Goal: Task Accomplishment & Management: Use online tool/utility

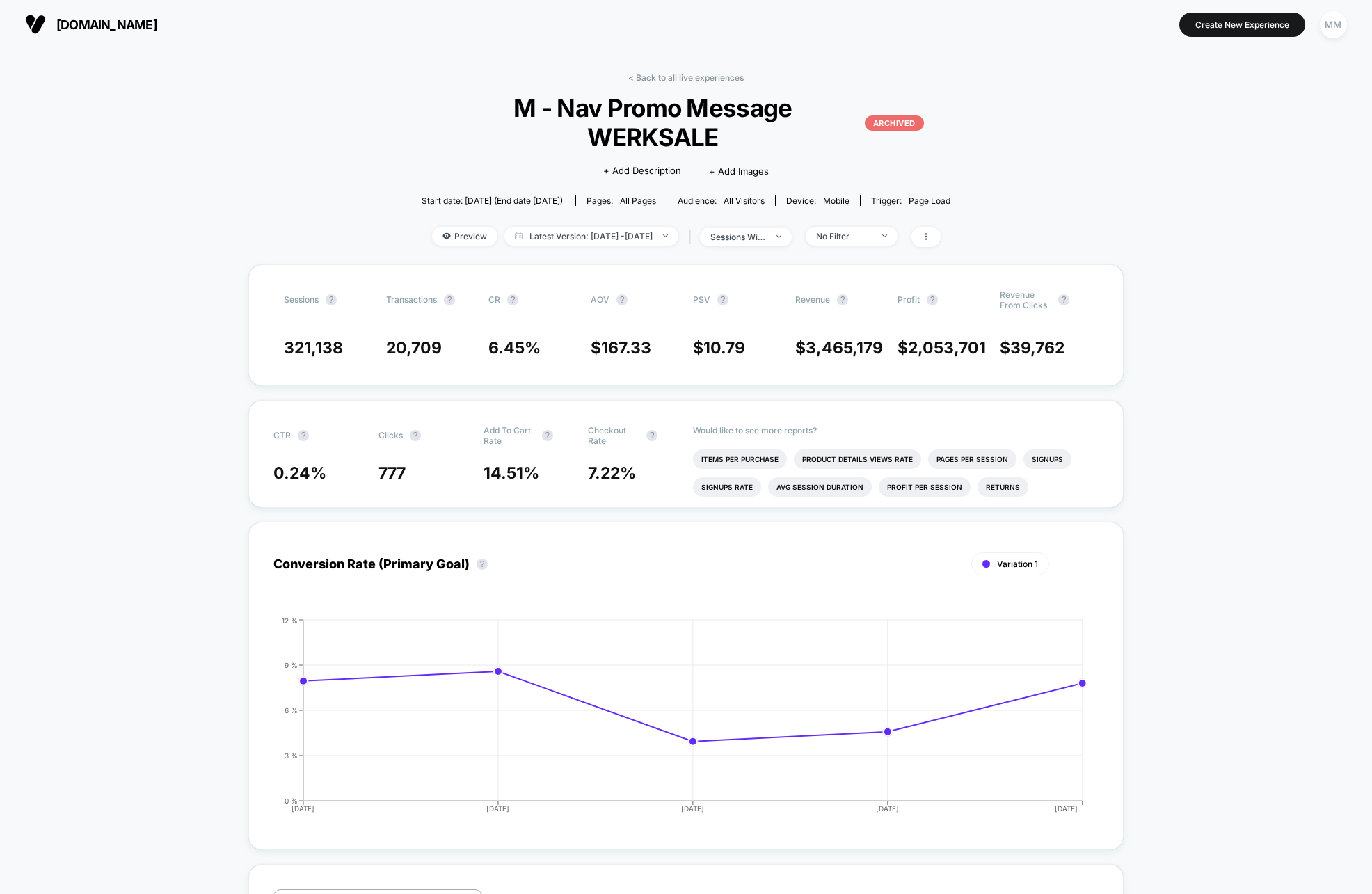
click at [32, 18] on img at bounding box center [36, 25] width 21 height 21
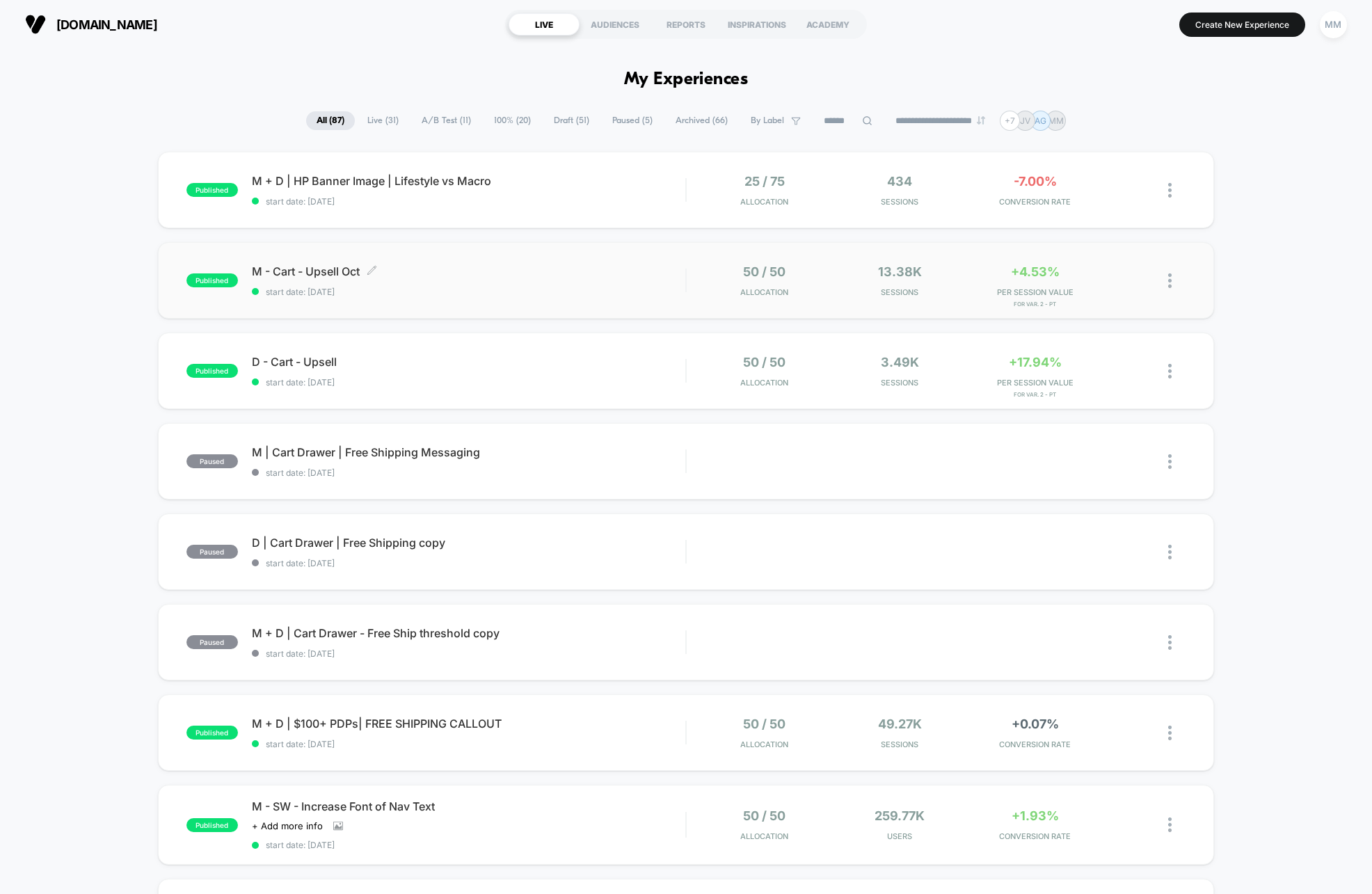
click at [658, 285] on div "M - Cart - Upsell Oct Click to edit experience details Click to edit experience…" at bounding box center [468, 281] width 434 height 33
click at [829, 385] on div "50 / 50 Allocation" at bounding box center [764, 371] width 128 height 33
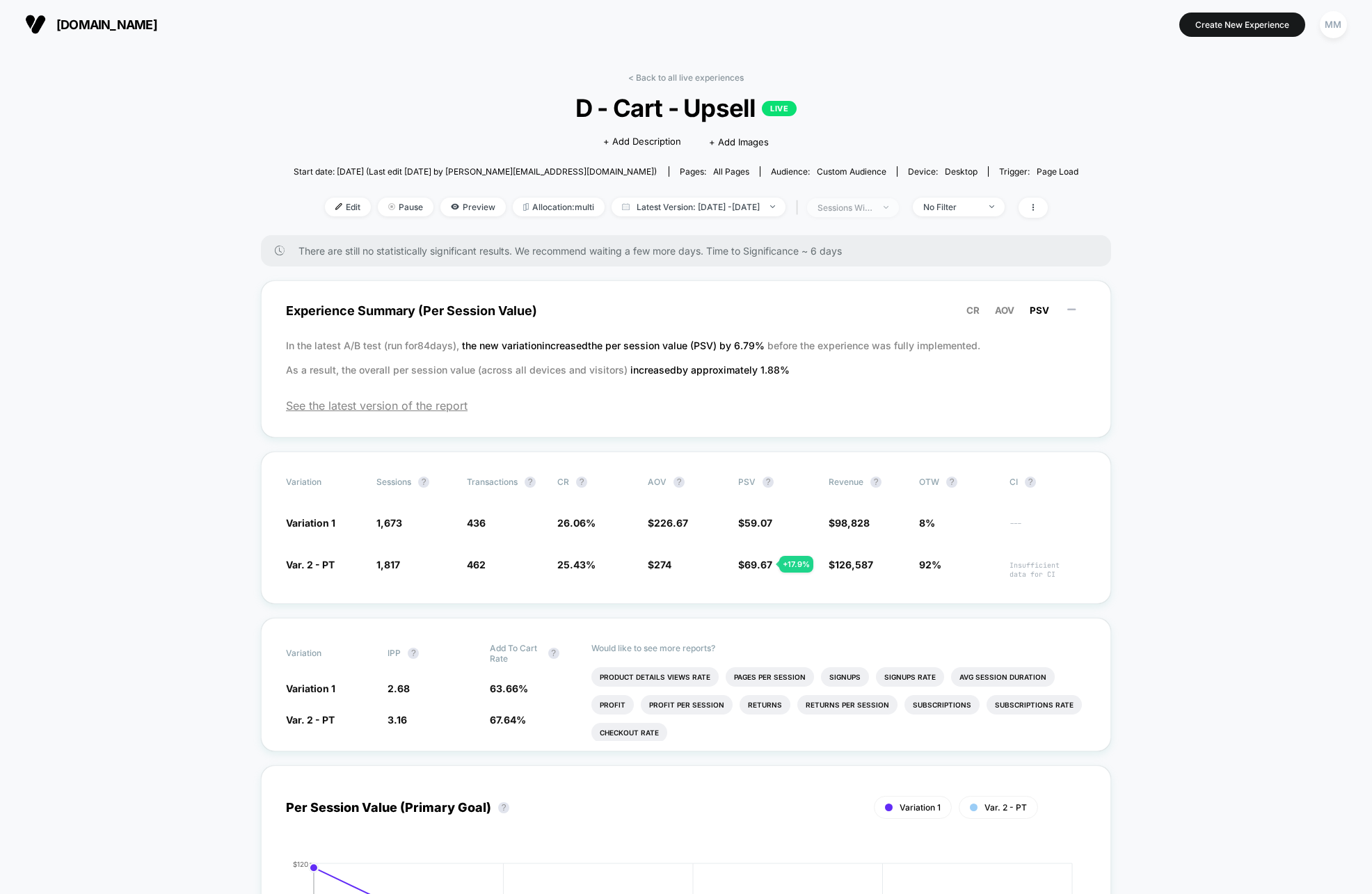
click at [888, 208] on img at bounding box center [886, 207] width 5 height 3
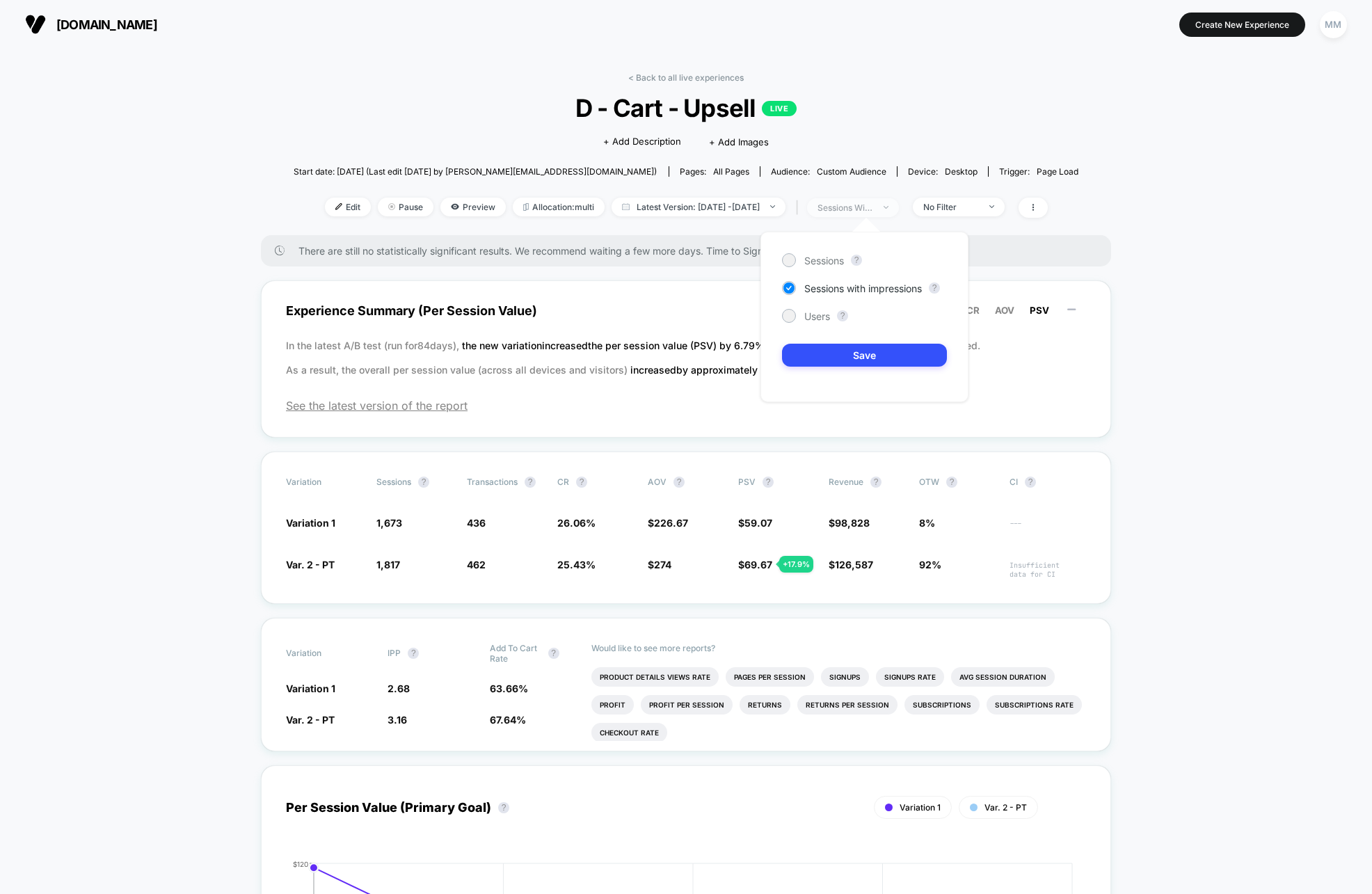
click at [888, 207] on img at bounding box center [886, 207] width 5 height 3
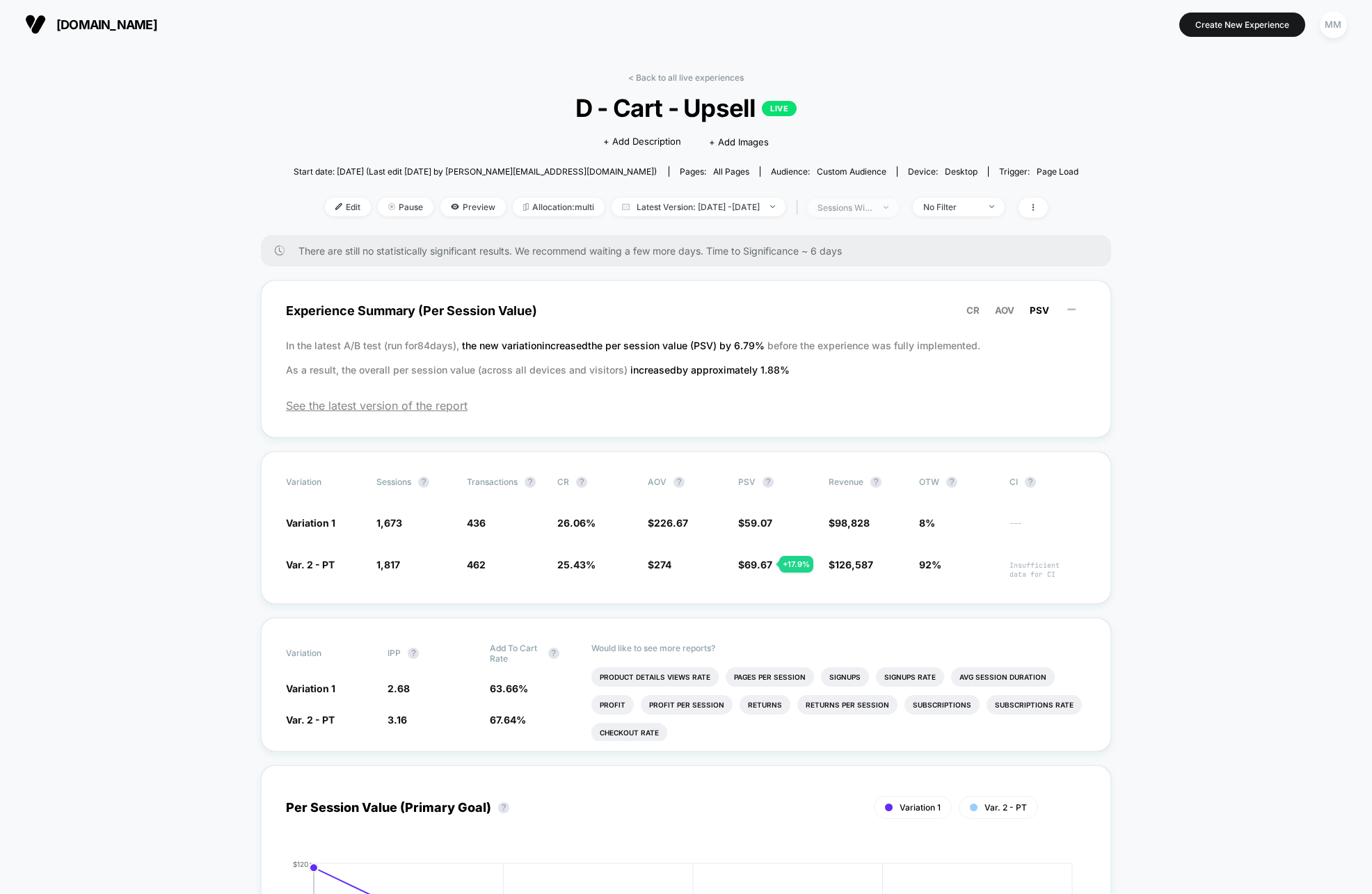
click at [898, 204] on span "sessions with impression" at bounding box center [853, 207] width 92 height 19
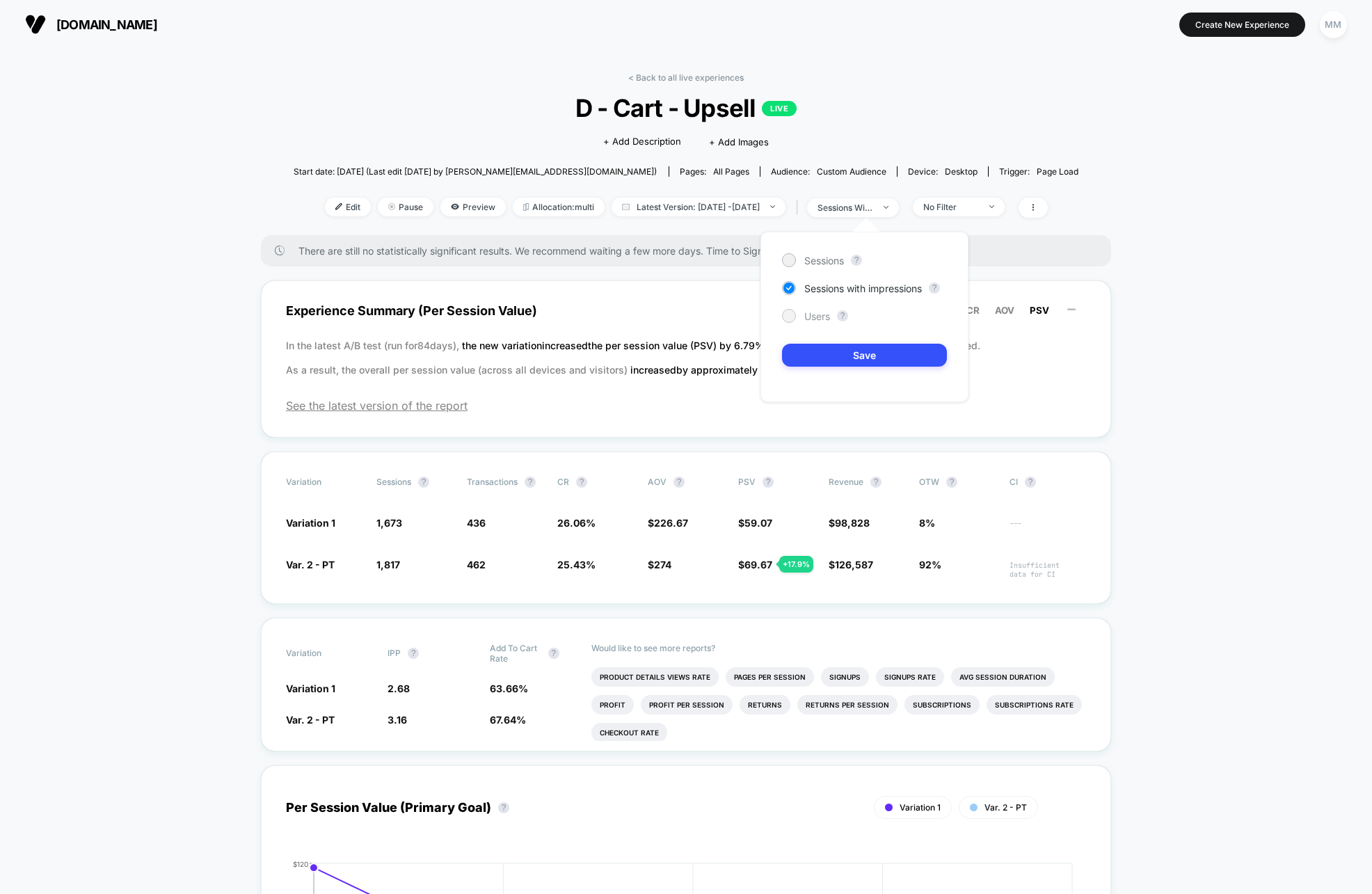
click at [820, 315] on span "Users" at bounding box center [817, 316] width 26 height 12
click at [851, 350] on button "Save" at bounding box center [864, 355] width 165 height 23
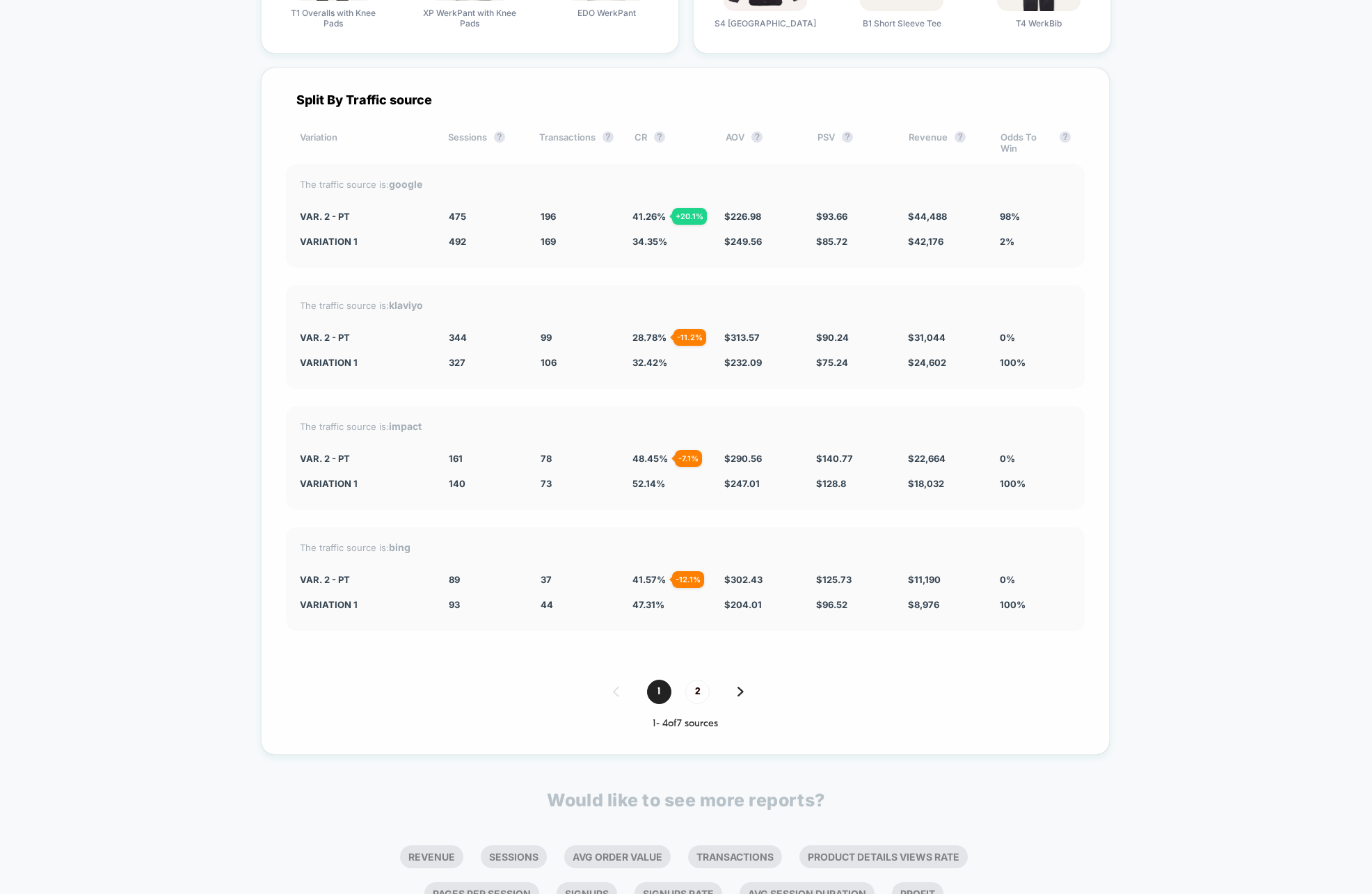
scroll to position [2922, 0]
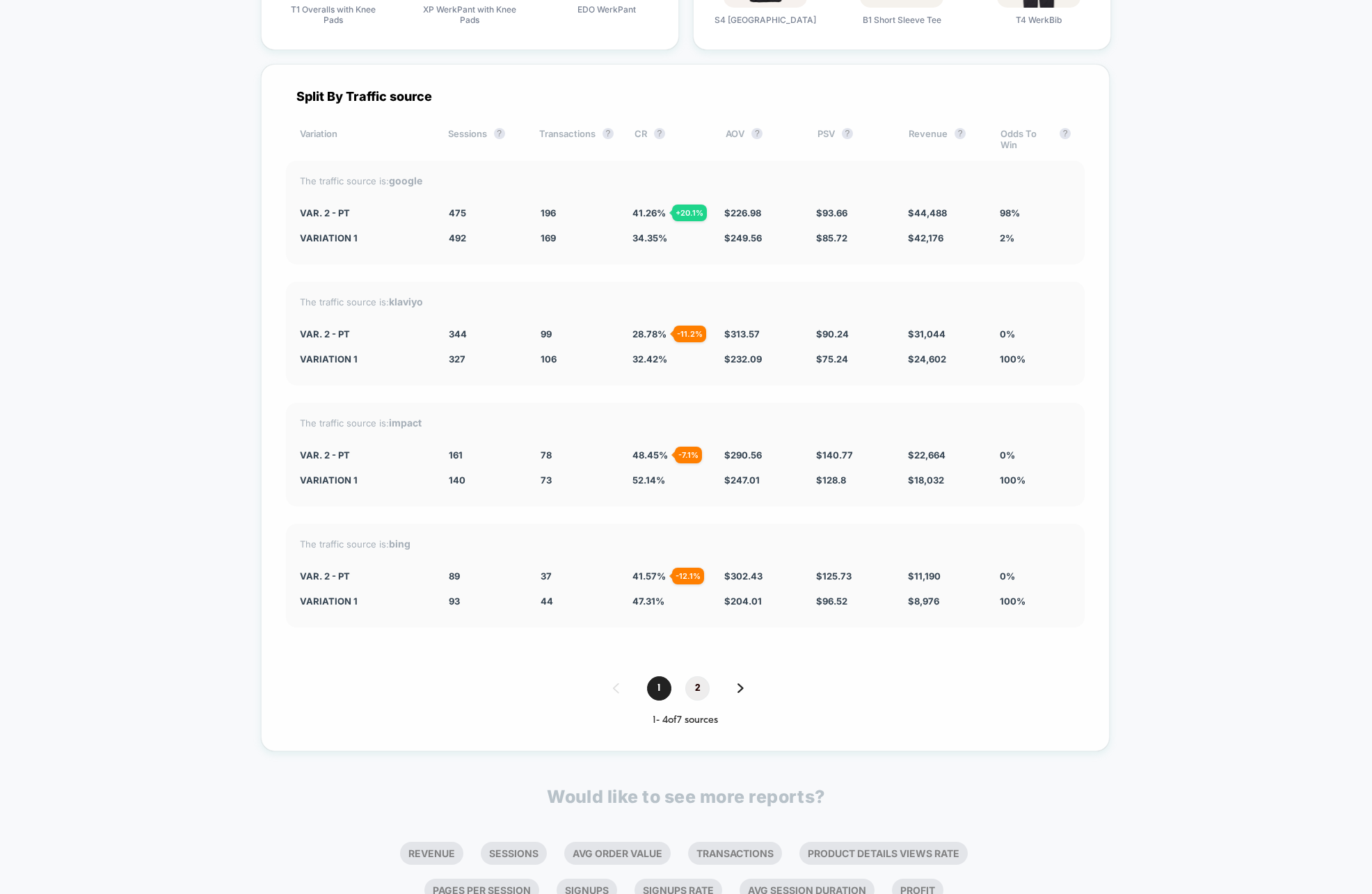
click at [704, 682] on span "2" at bounding box center [697, 688] width 24 height 25
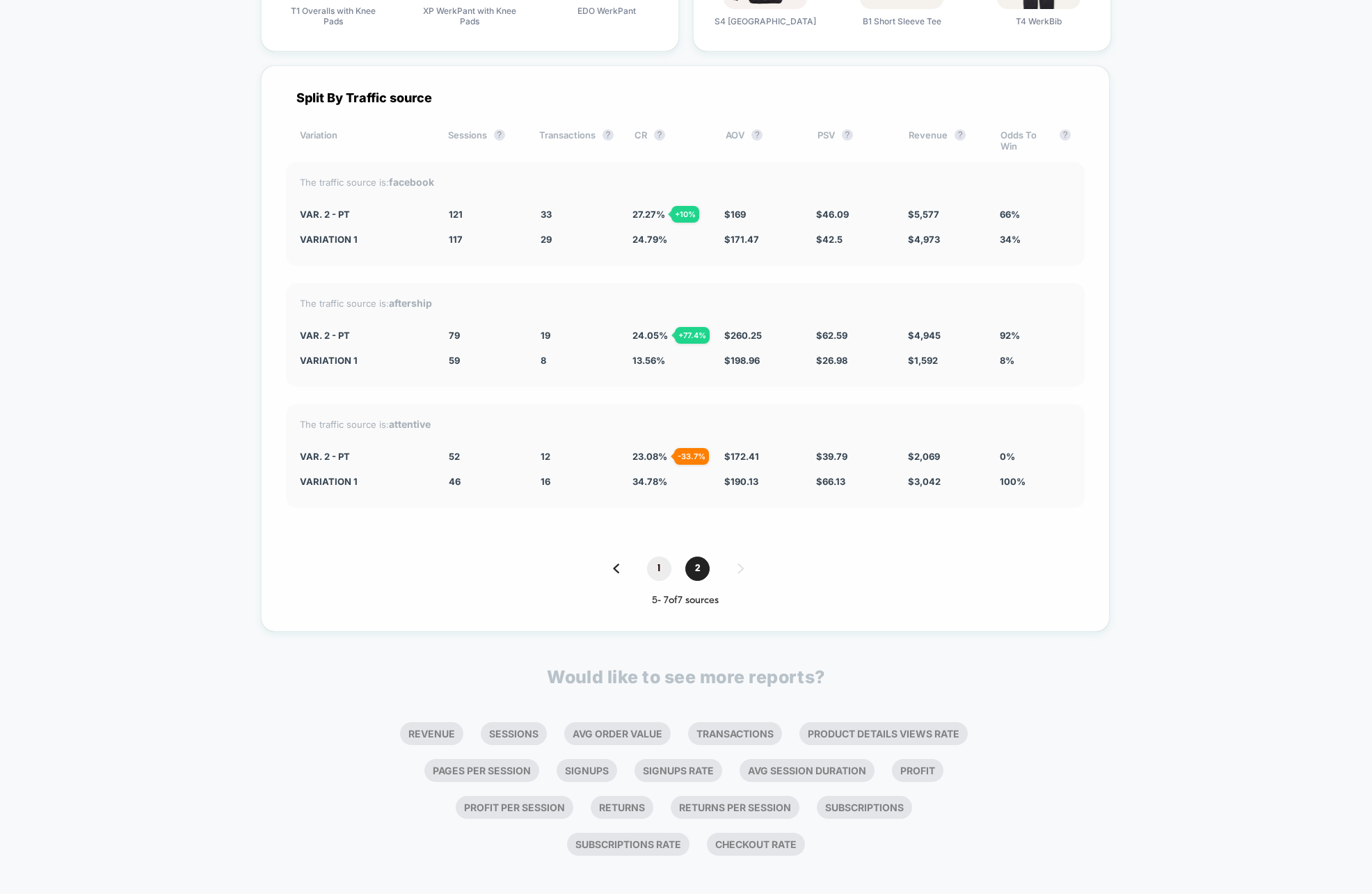
click at [659, 564] on span "1" at bounding box center [659, 568] width 24 height 25
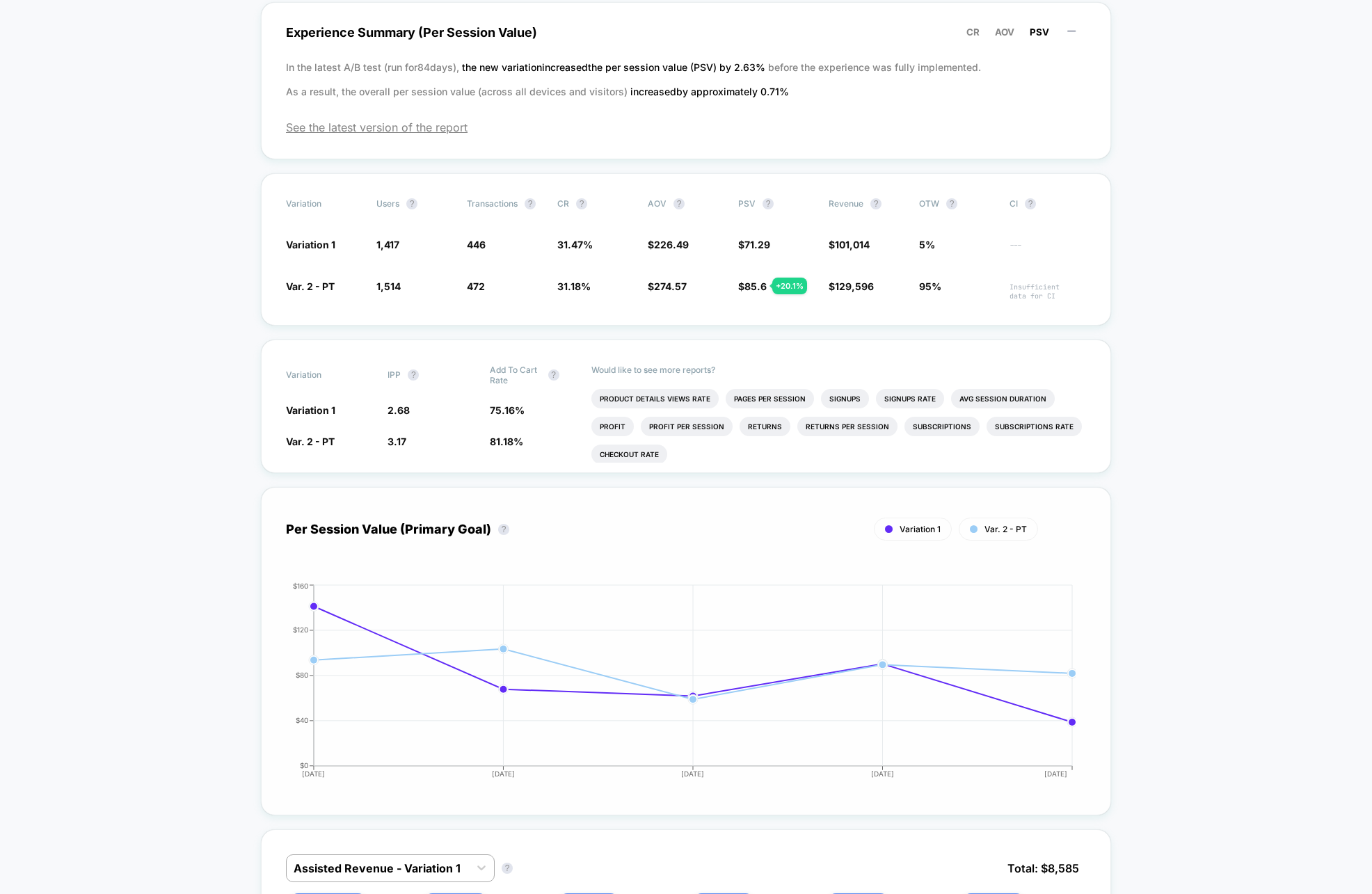
scroll to position [0, 0]
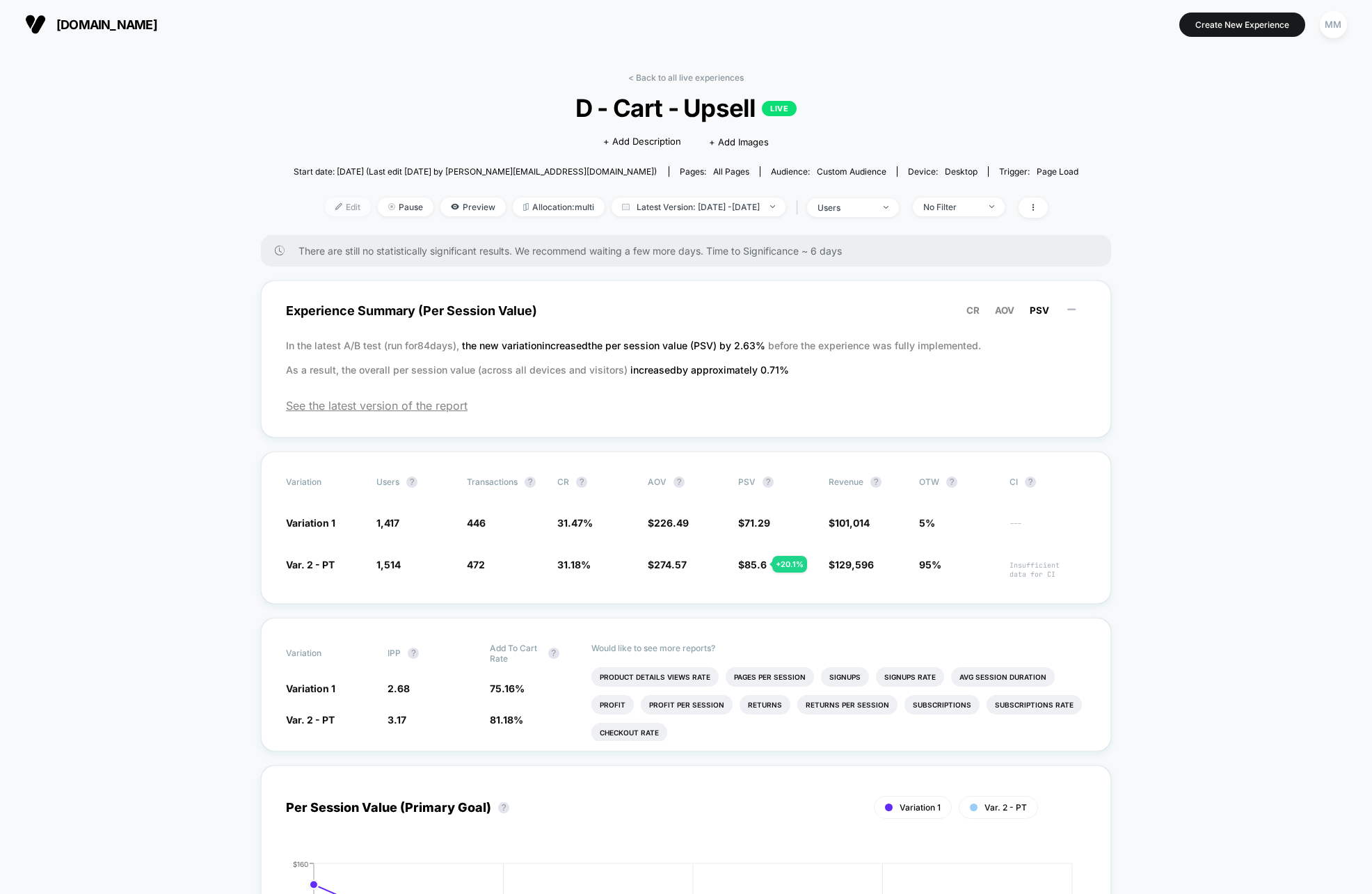
click at [331, 209] on span "Edit" at bounding box center [348, 206] width 46 height 19
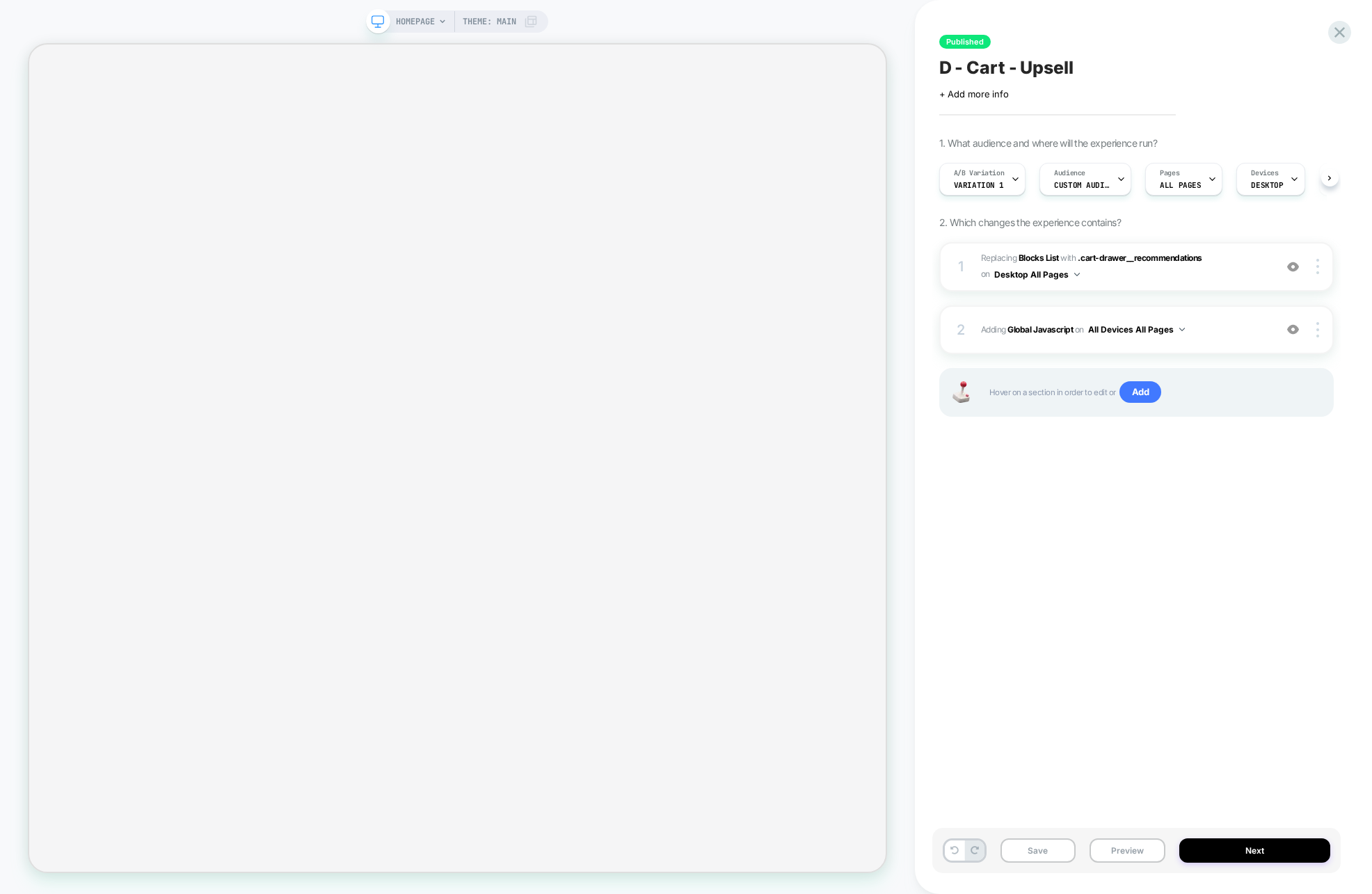
scroll to position [0, 1]
click at [997, 183] on span "Variation 1" at bounding box center [978, 185] width 50 height 10
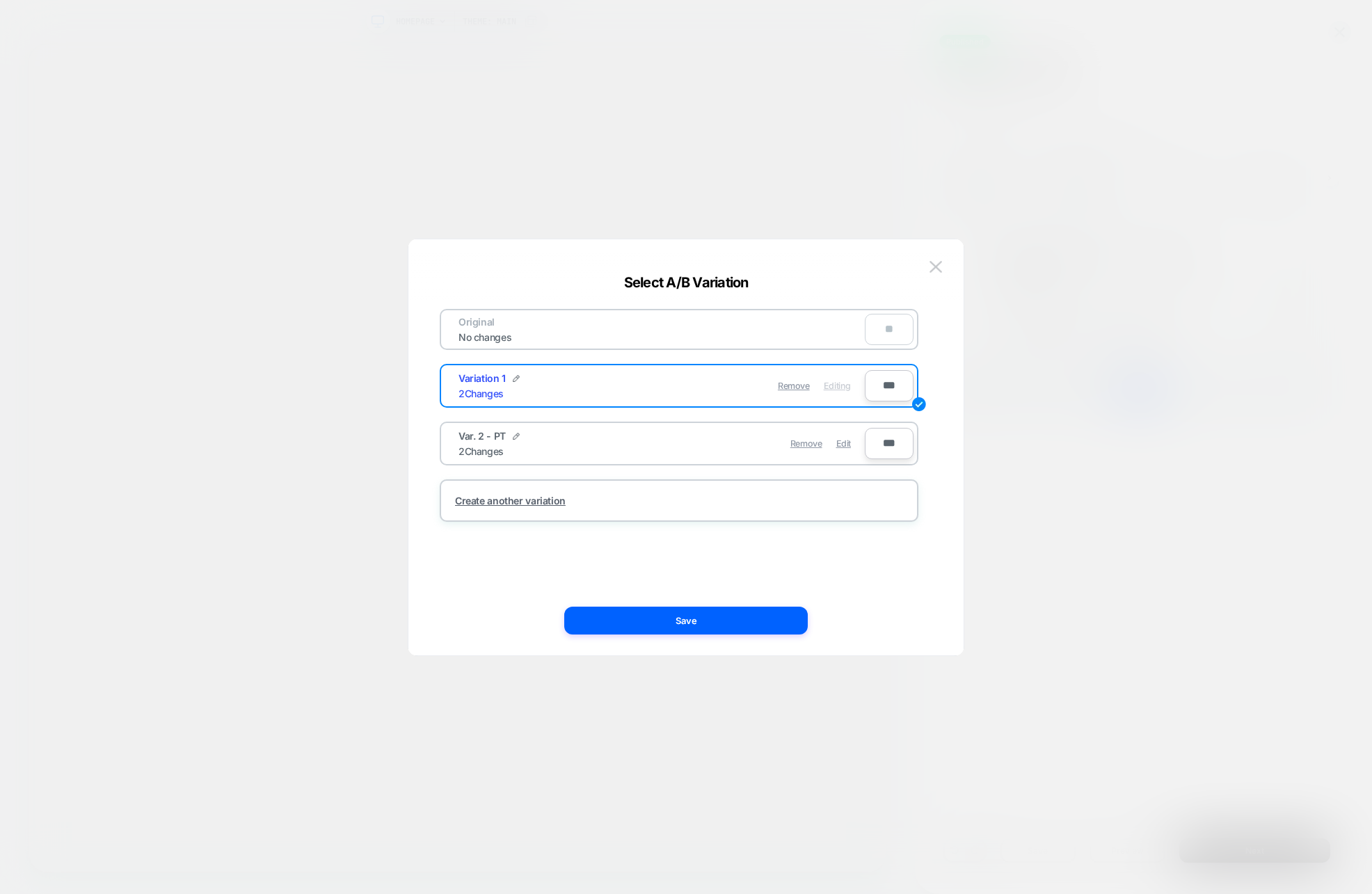
click at [670, 447] on div "Remove Edit" at bounding box center [760, 443] width 196 height 27
click at [550, 457] on div "Var. 2 - PT 2 Changes Remove Edit" at bounding box center [655, 443] width 420 height 34
click at [512, 434] on img at bounding box center [515, 436] width 7 height 7
click at [657, 441] on div "**********" at bounding box center [655, 443] width 420 height 34
click at [749, 441] on div "**********" at bounding box center [655, 443] width 420 height 34
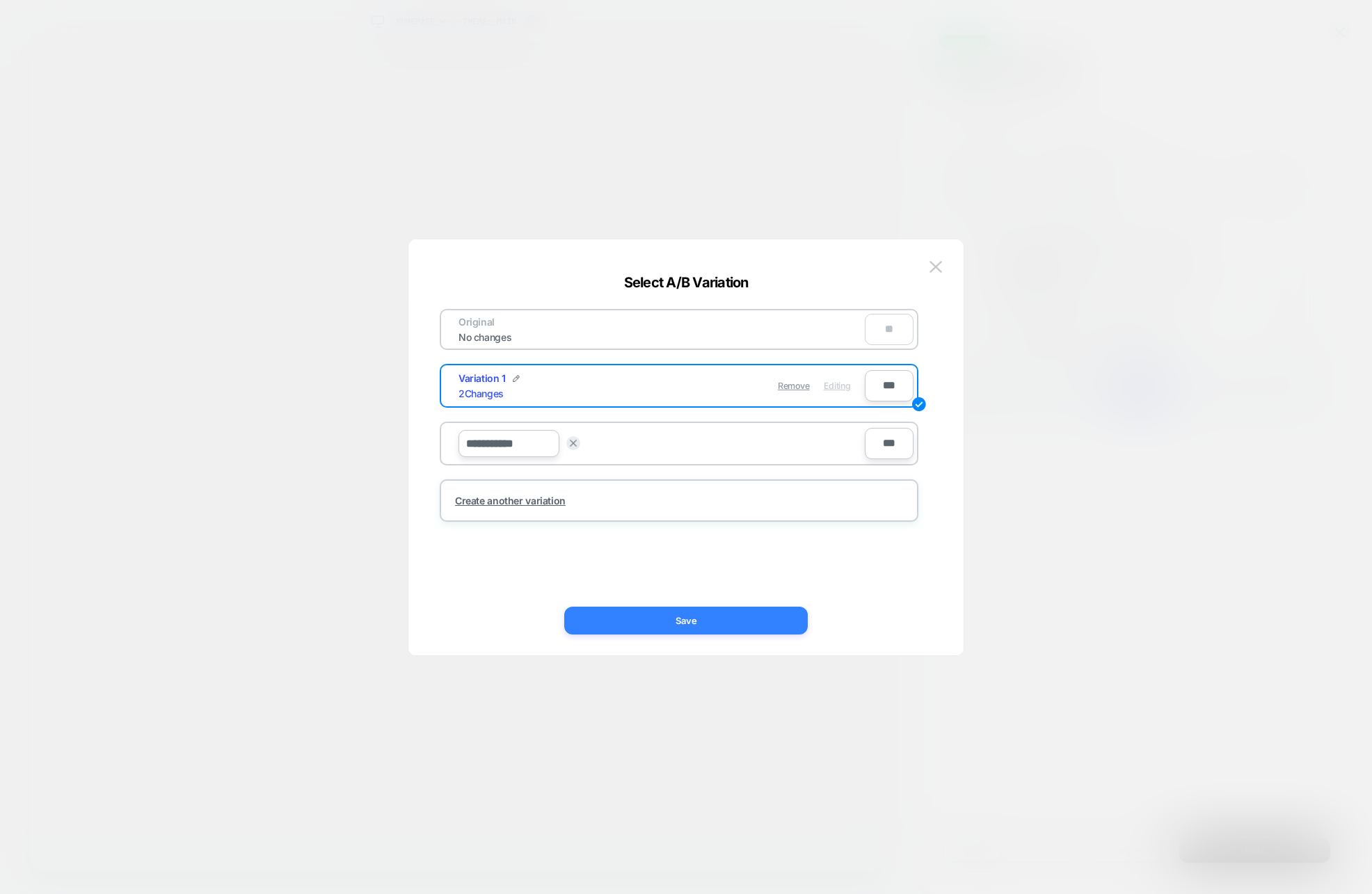
click at [733, 621] on button "Save" at bounding box center [686, 620] width 244 height 27
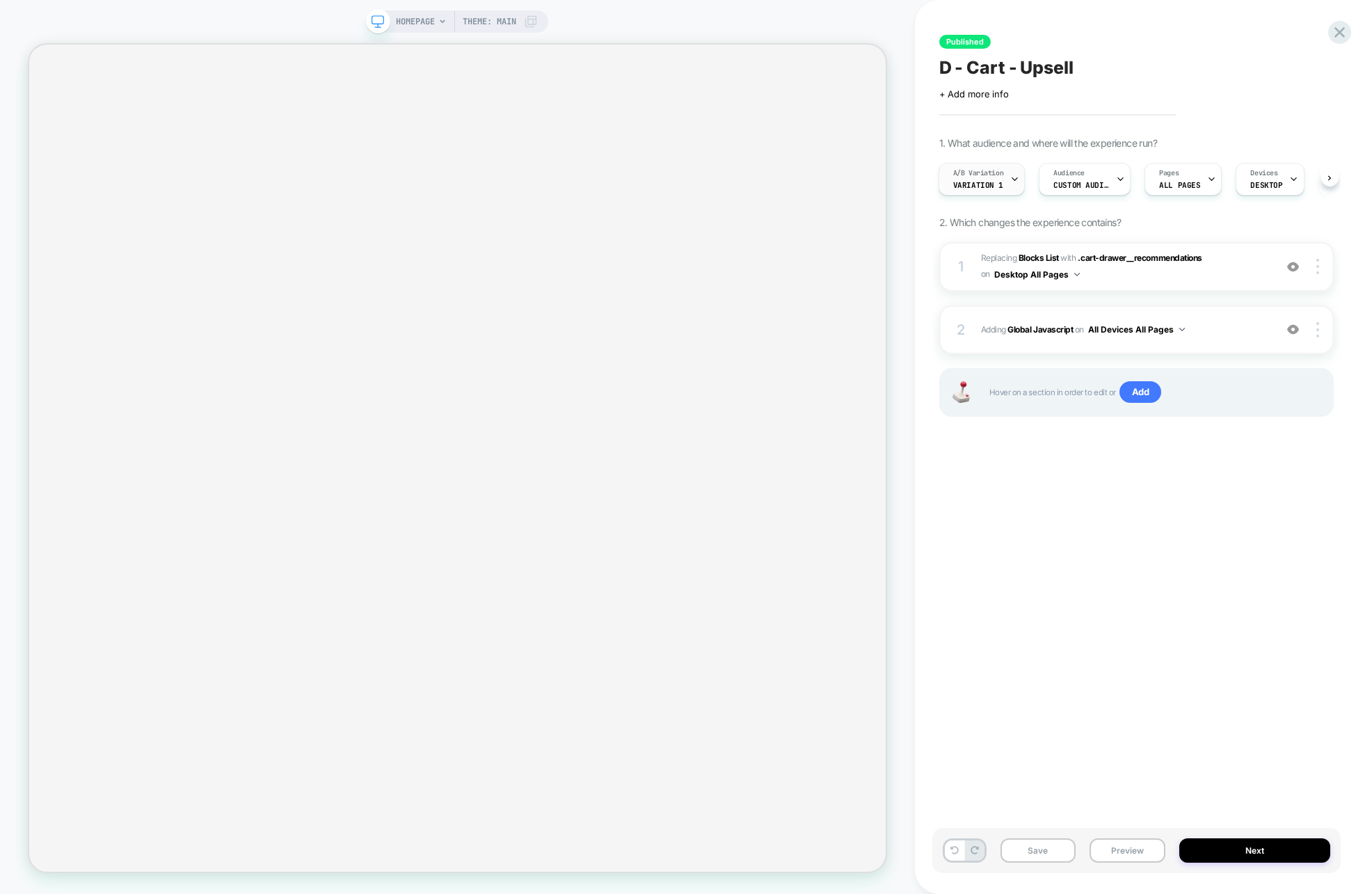
click at [1021, 175] on div "A/B Variation Variation 1" at bounding box center [981, 179] width 87 height 33
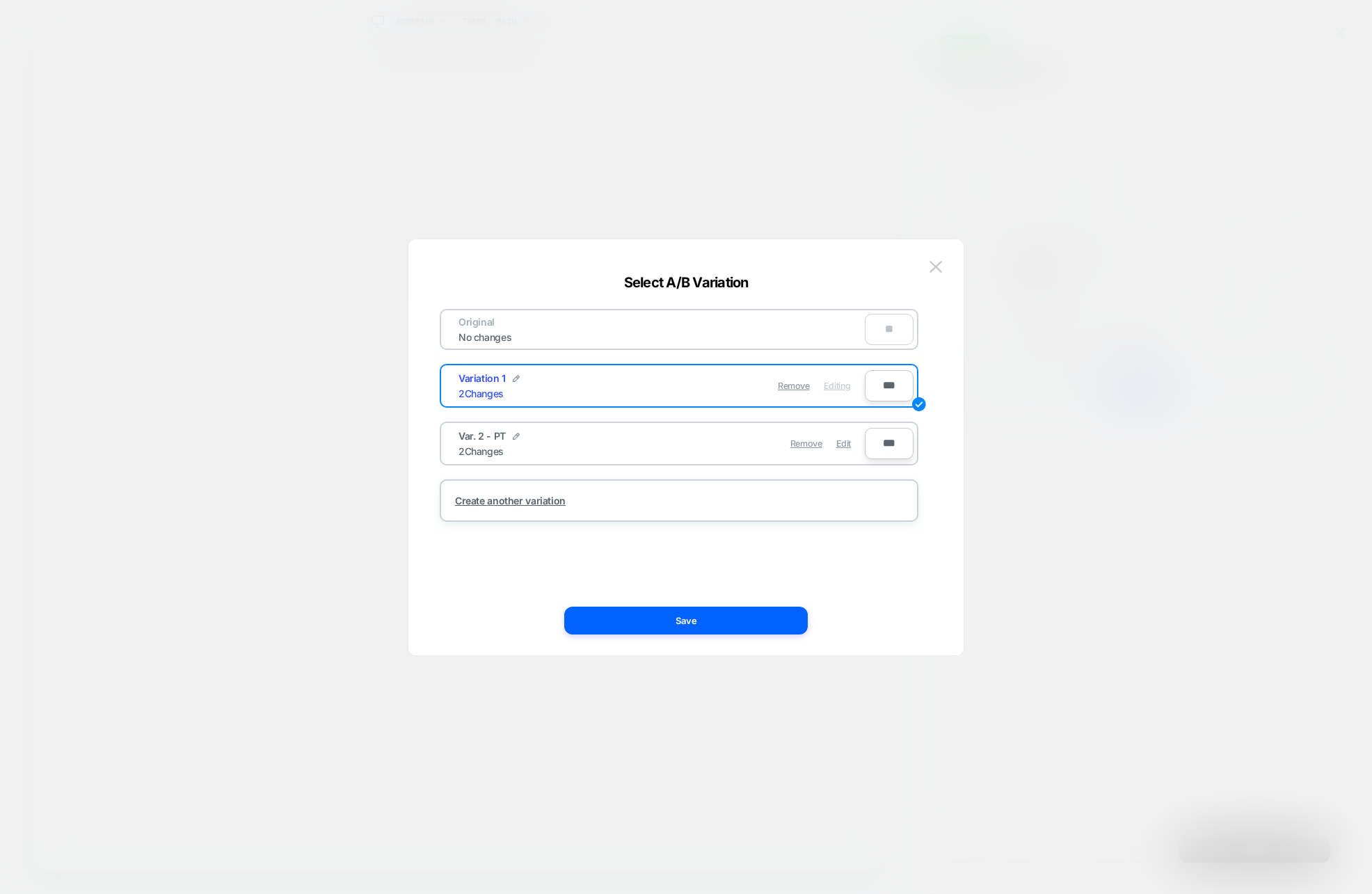
click at [762, 454] on div "Remove Edit" at bounding box center [760, 443] width 196 height 27
click at [843, 447] on span "Edit" at bounding box center [843, 443] width 15 height 10
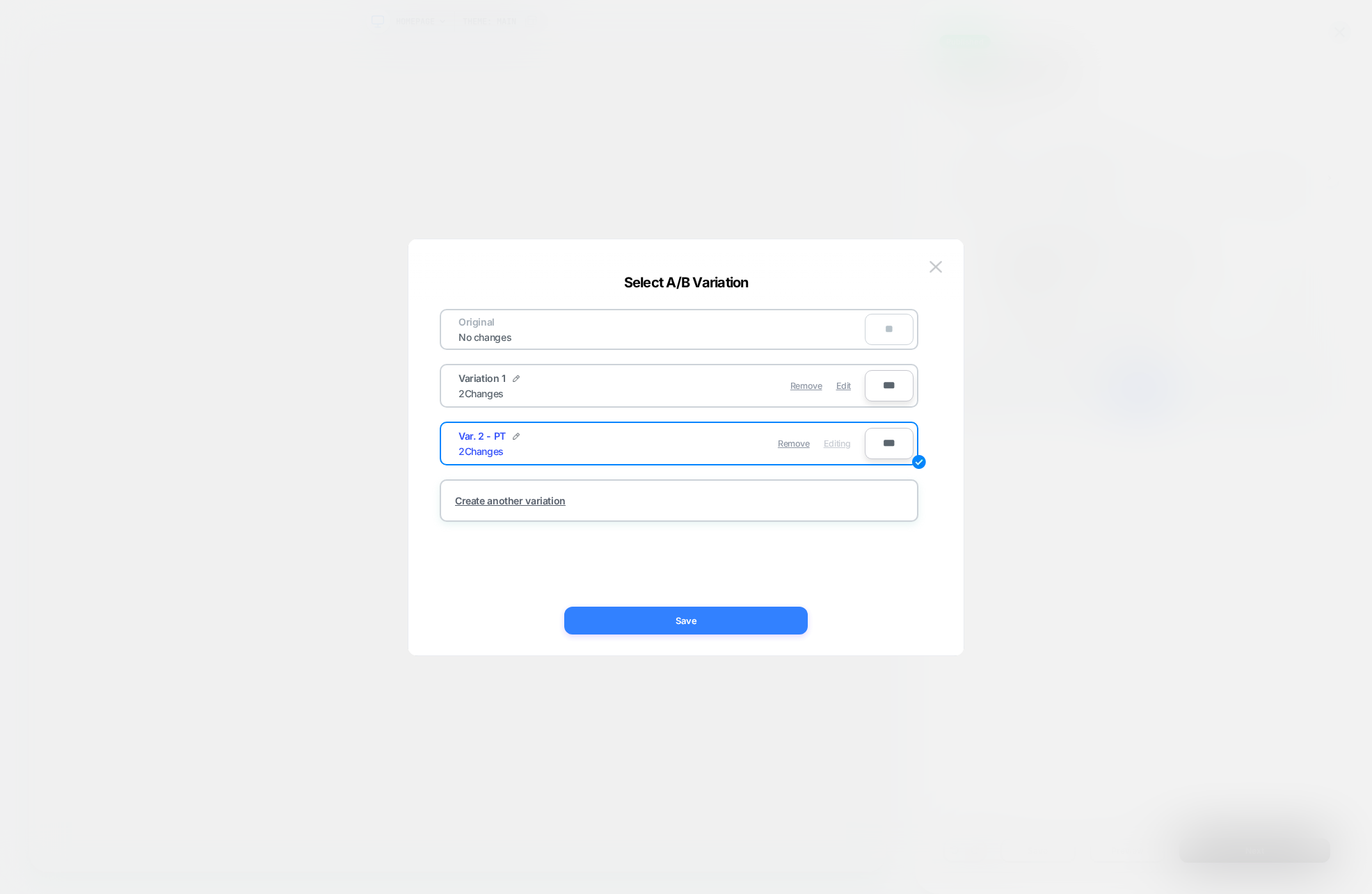
click at [716, 620] on button "Save" at bounding box center [686, 620] width 244 height 27
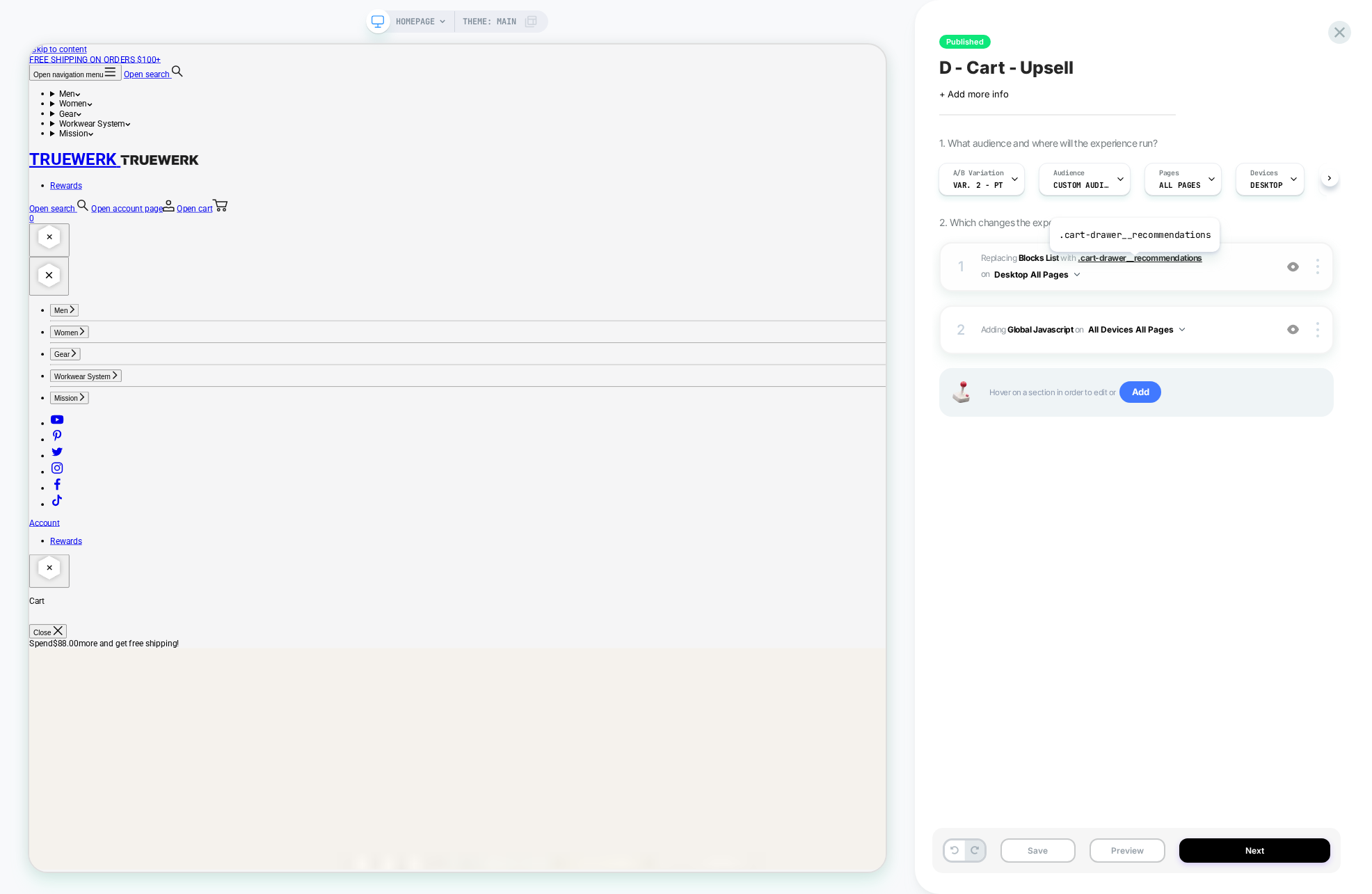
scroll to position [0, 0]
click at [1065, 325] on b "Global Javascript" at bounding box center [1040, 330] width 65 height 10
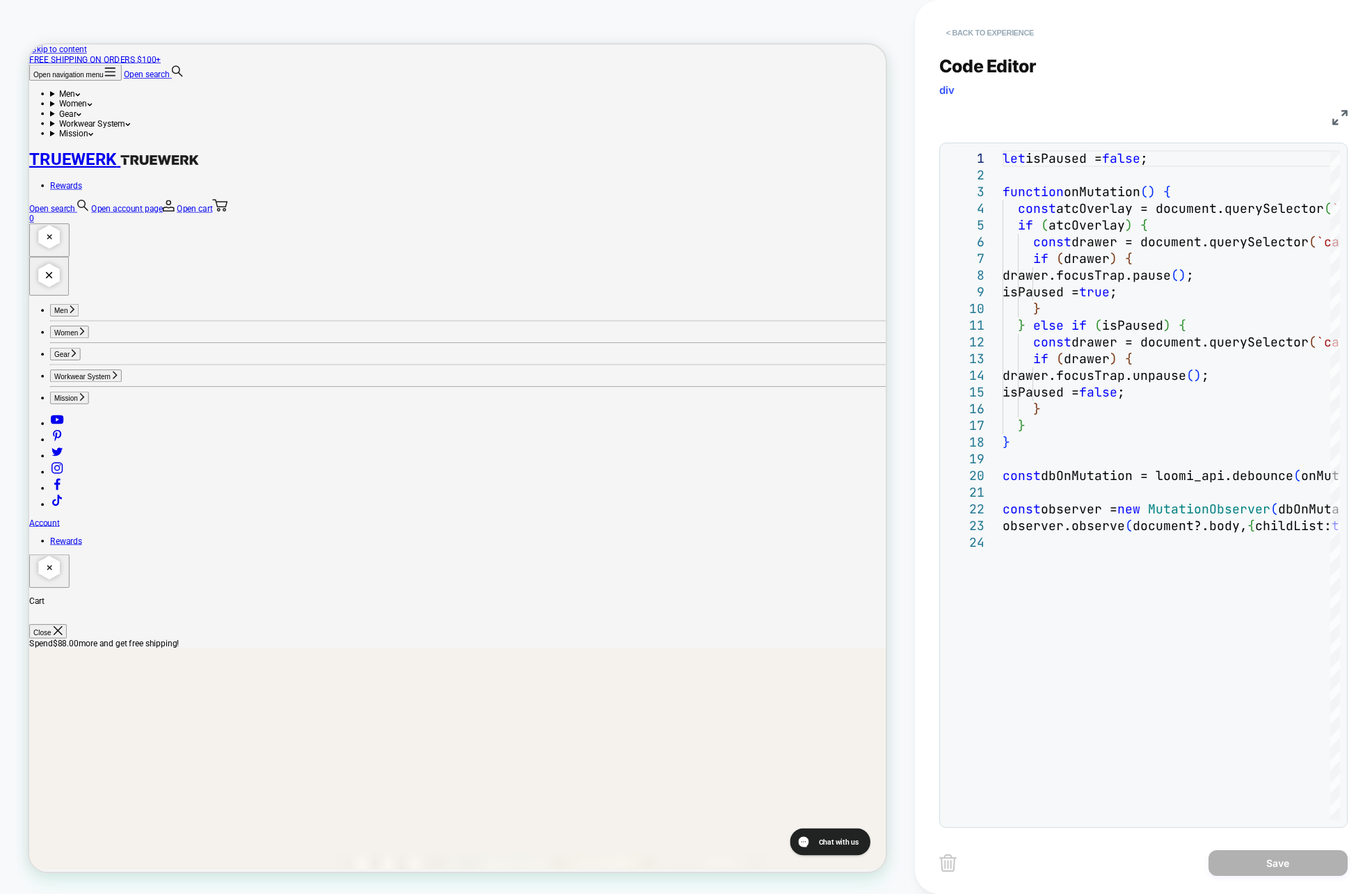
click at [970, 25] on button "< Back to experience" at bounding box center [990, 33] width 102 height 22
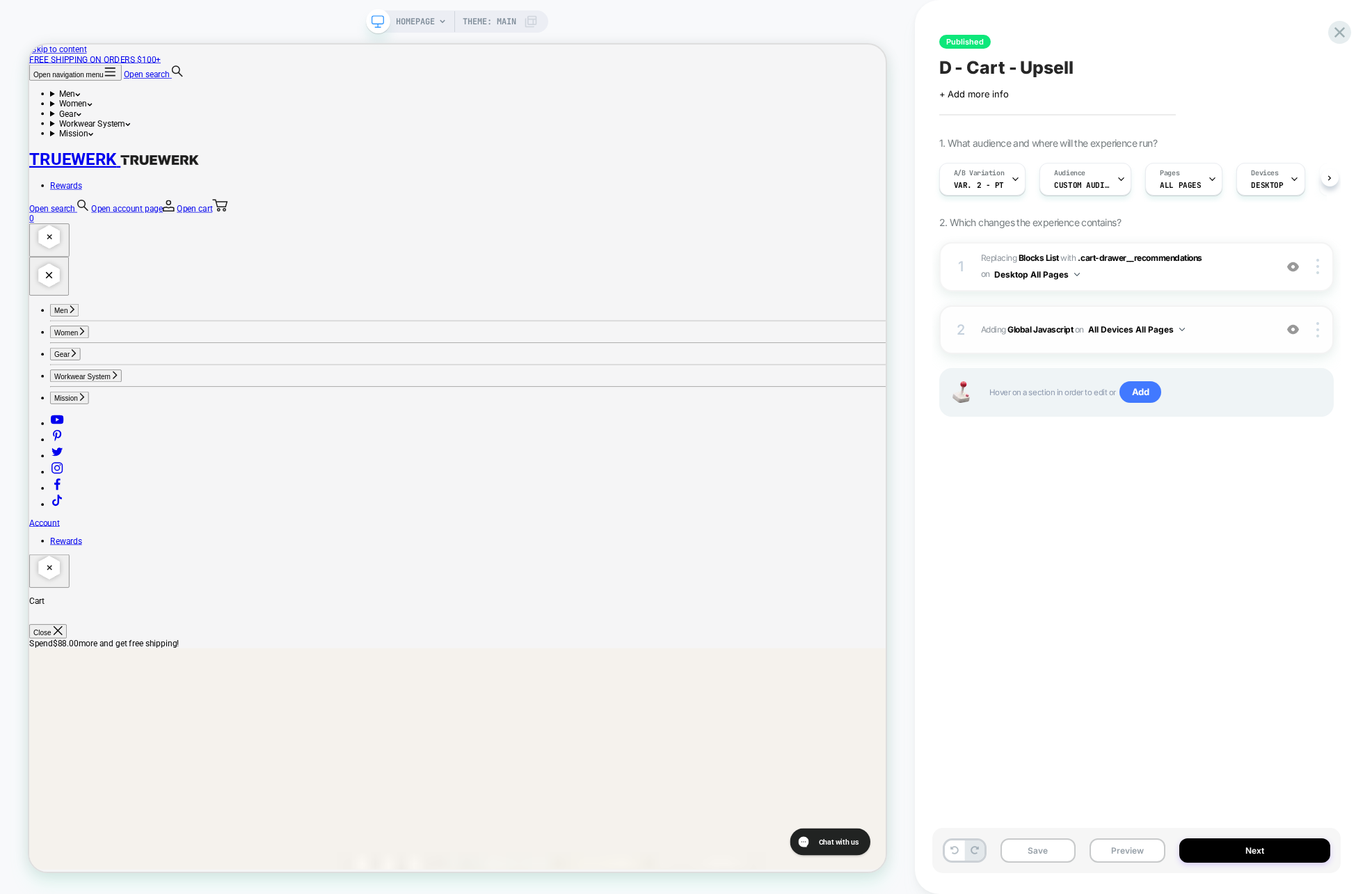
scroll to position [0, 1]
click at [1136, 324] on button "All Devices All Pages" at bounding box center [1136, 329] width 97 height 17
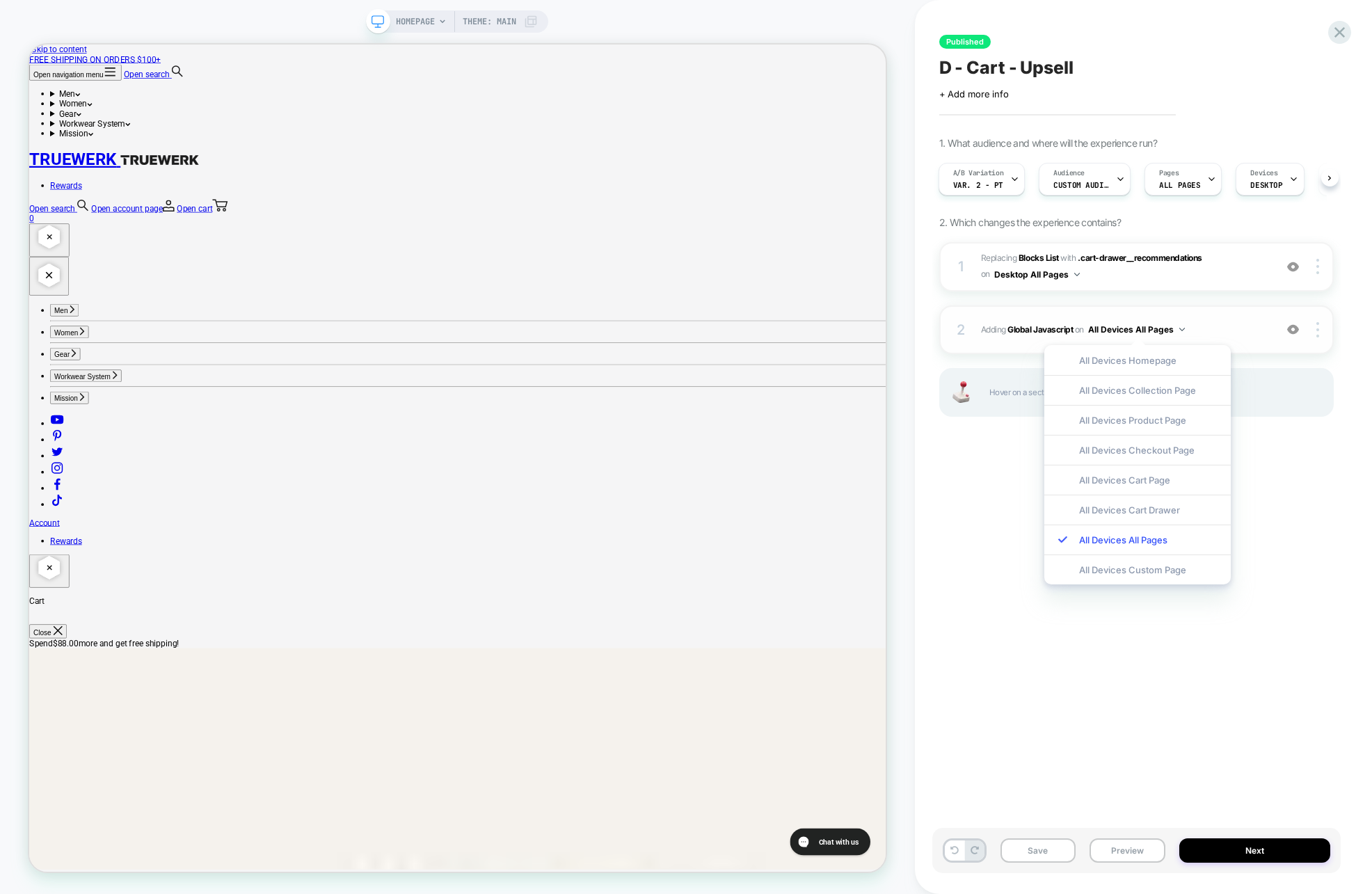
click at [1136, 324] on button "All Devices All Pages" at bounding box center [1136, 329] width 97 height 17
click at [1135, 254] on span ".cart-drawer__recommendations" at bounding box center [1139, 258] width 124 height 10
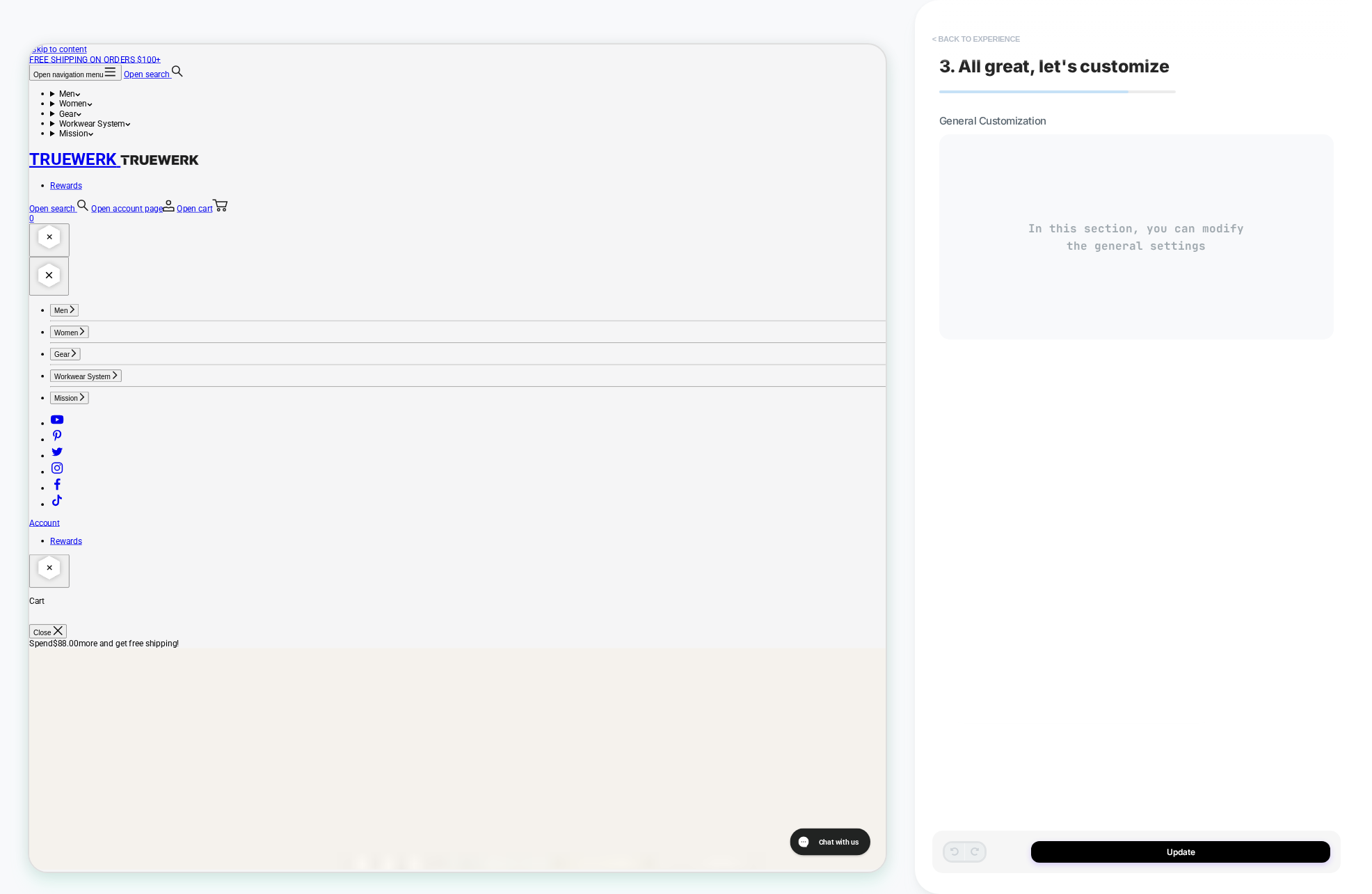
click at [967, 36] on button "< Back to experience" at bounding box center [976, 39] width 102 height 22
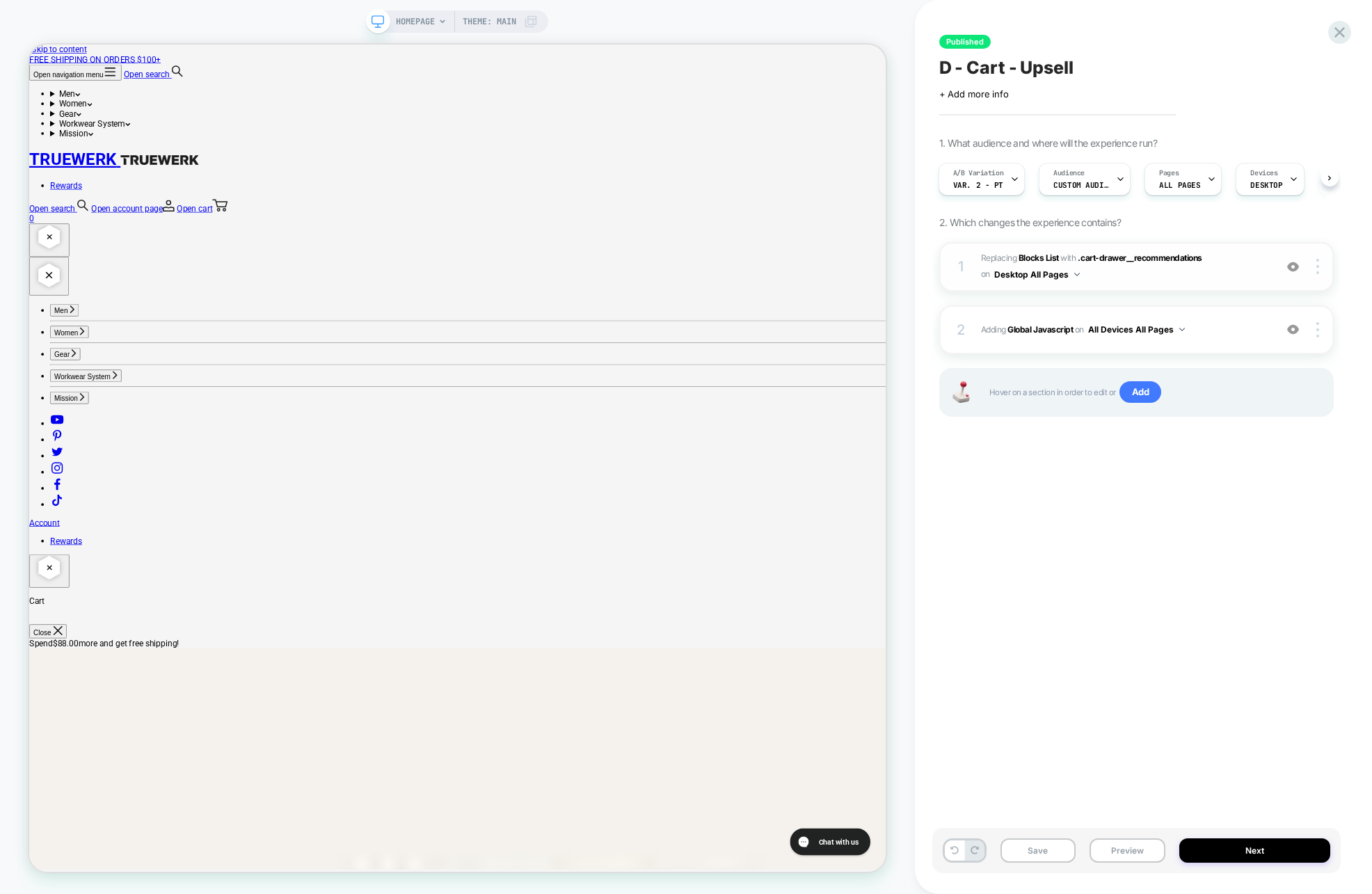
click at [1034, 273] on button "Desktop All Pages" at bounding box center [1036, 274] width 85 height 17
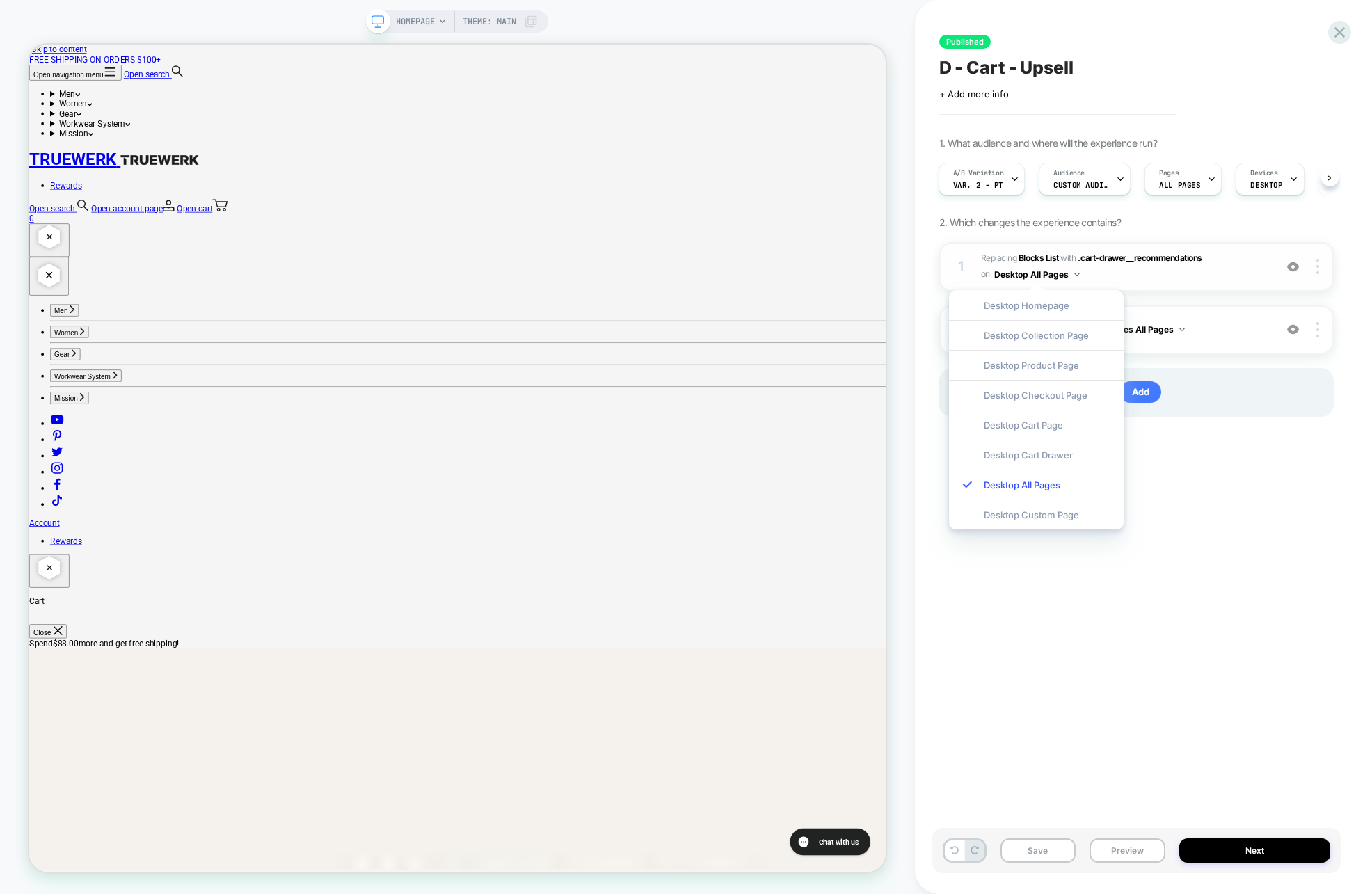
click at [1034, 272] on button "Desktop All Pages" at bounding box center [1036, 274] width 85 height 17
click at [1037, 256] on b "Blocks List" at bounding box center [1039, 258] width 40 height 10
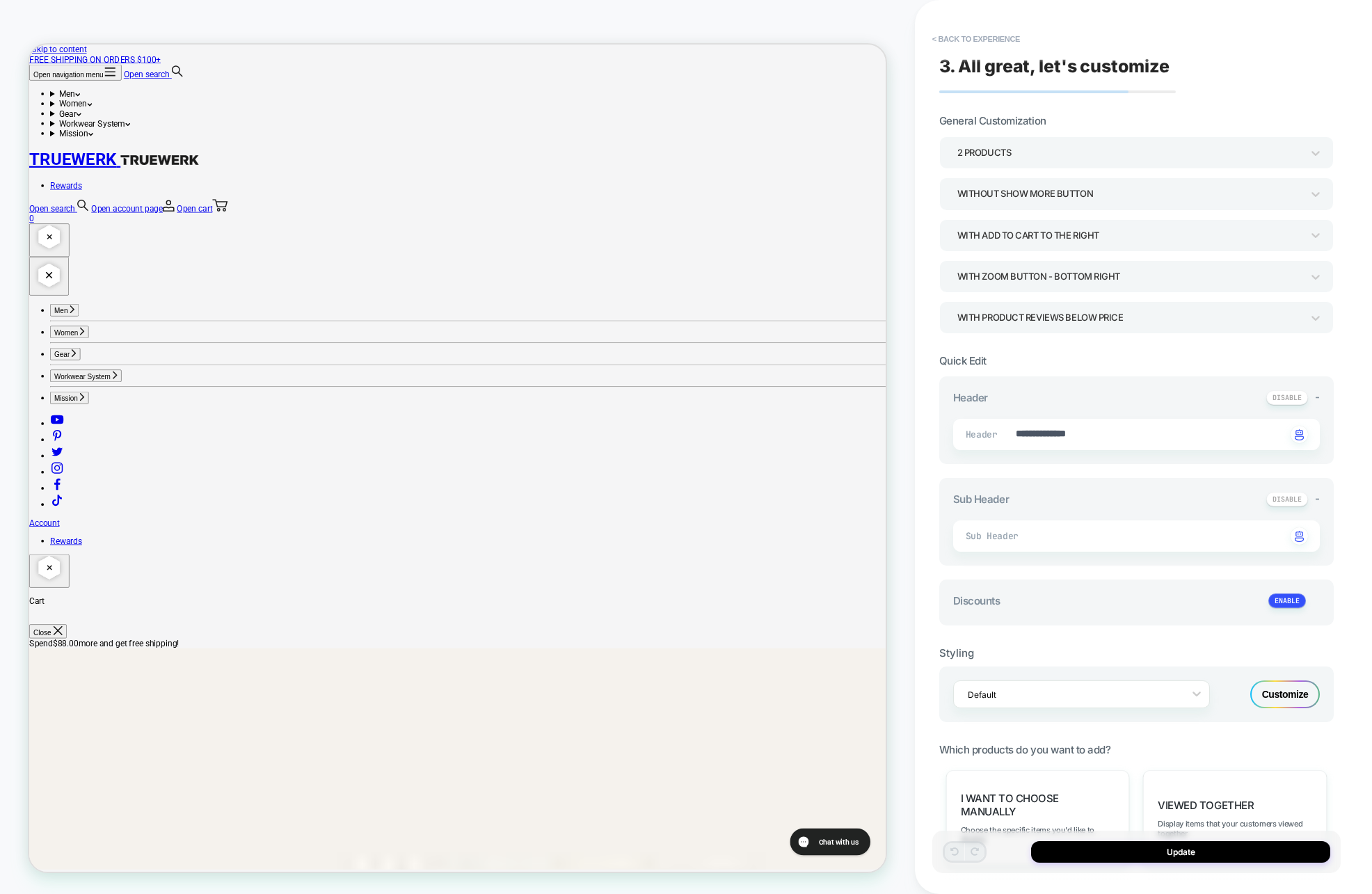
type textarea "*"
click at [988, 39] on button "< Back to experience" at bounding box center [976, 39] width 102 height 22
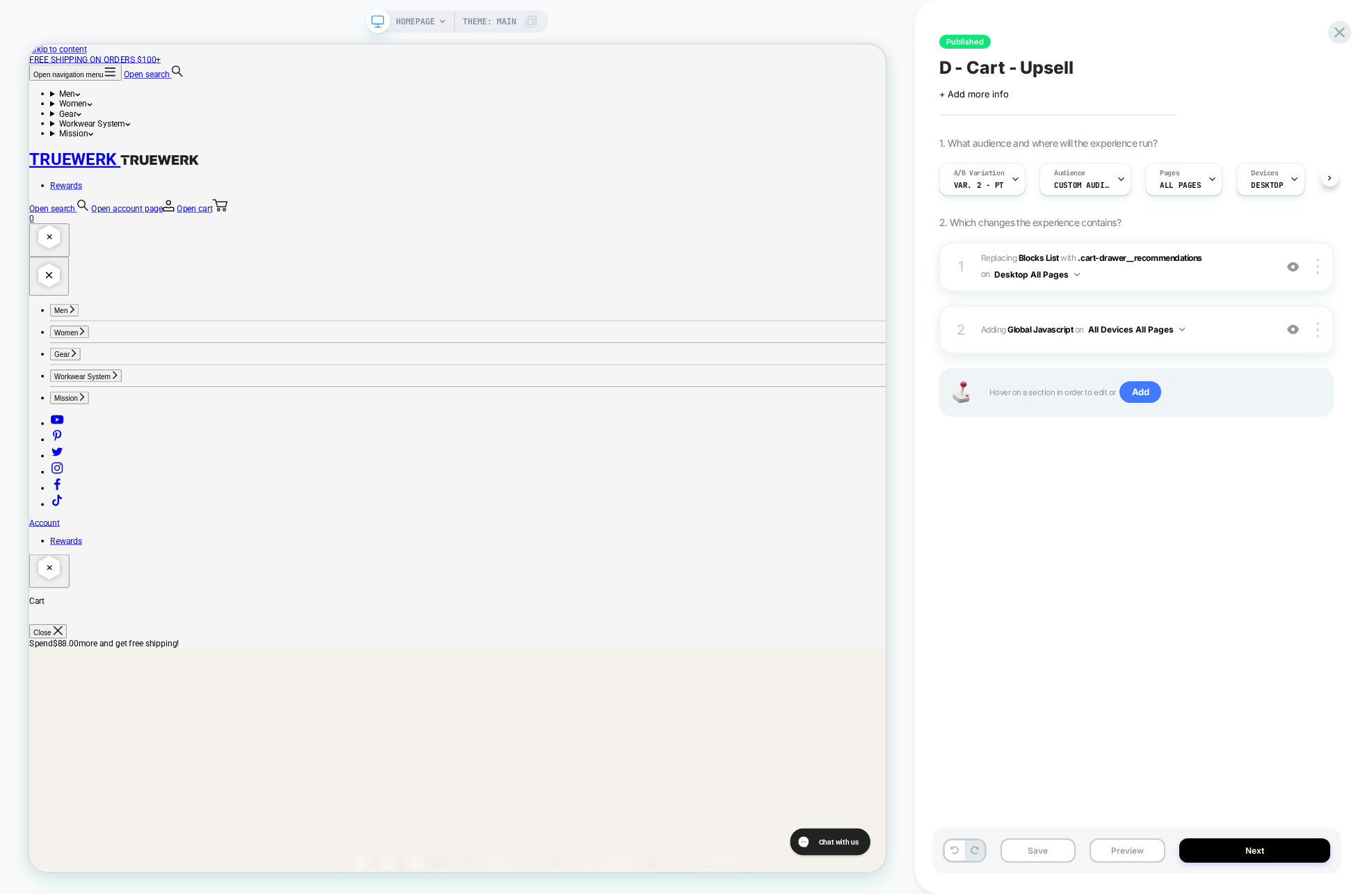
scroll to position [0, 1]
click at [1343, 31] on icon at bounding box center [1339, 32] width 19 height 19
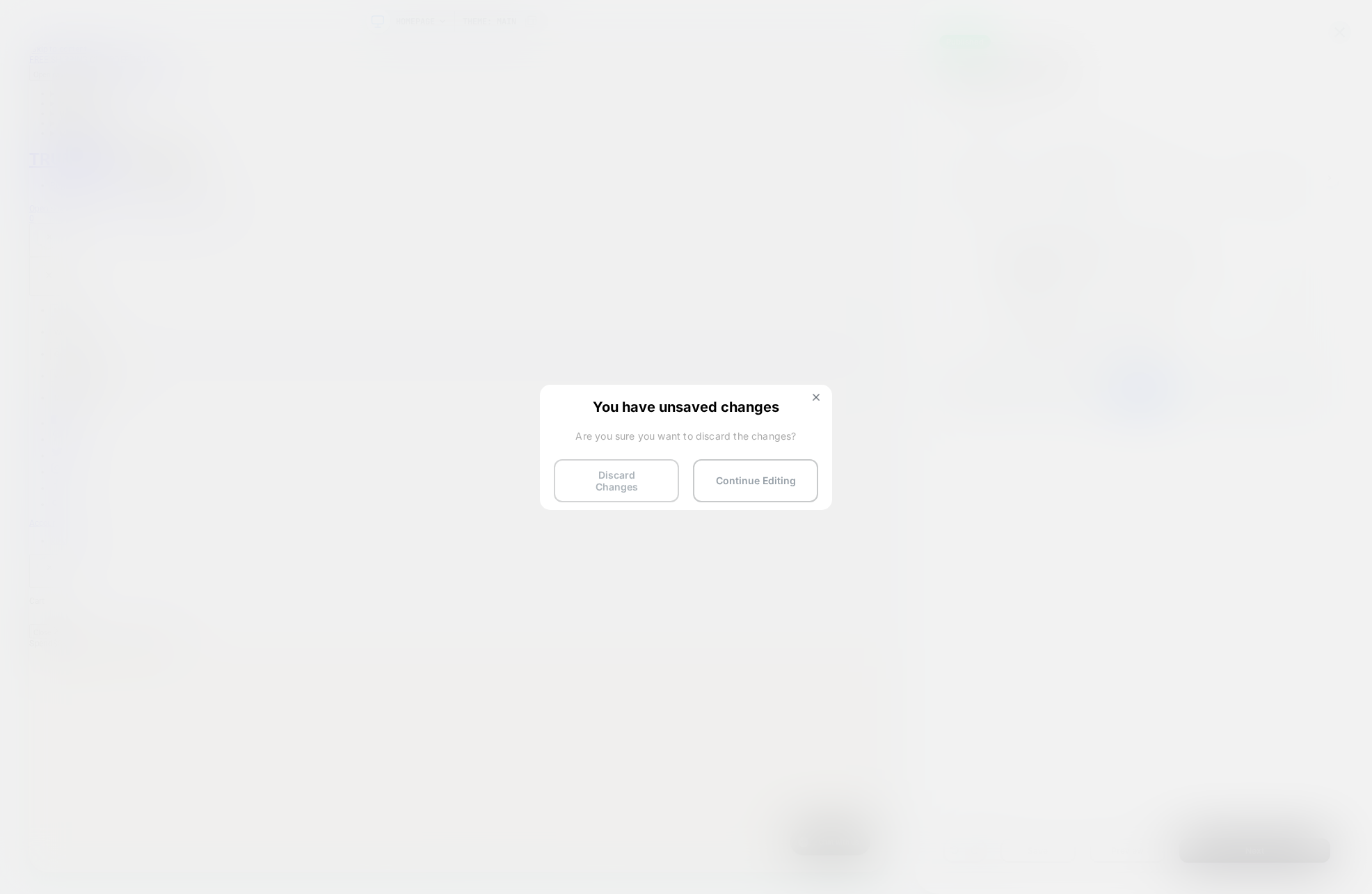
click at [628, 472] on button "Discard Changes" at bounding box center [616, 480] width 125 height 43
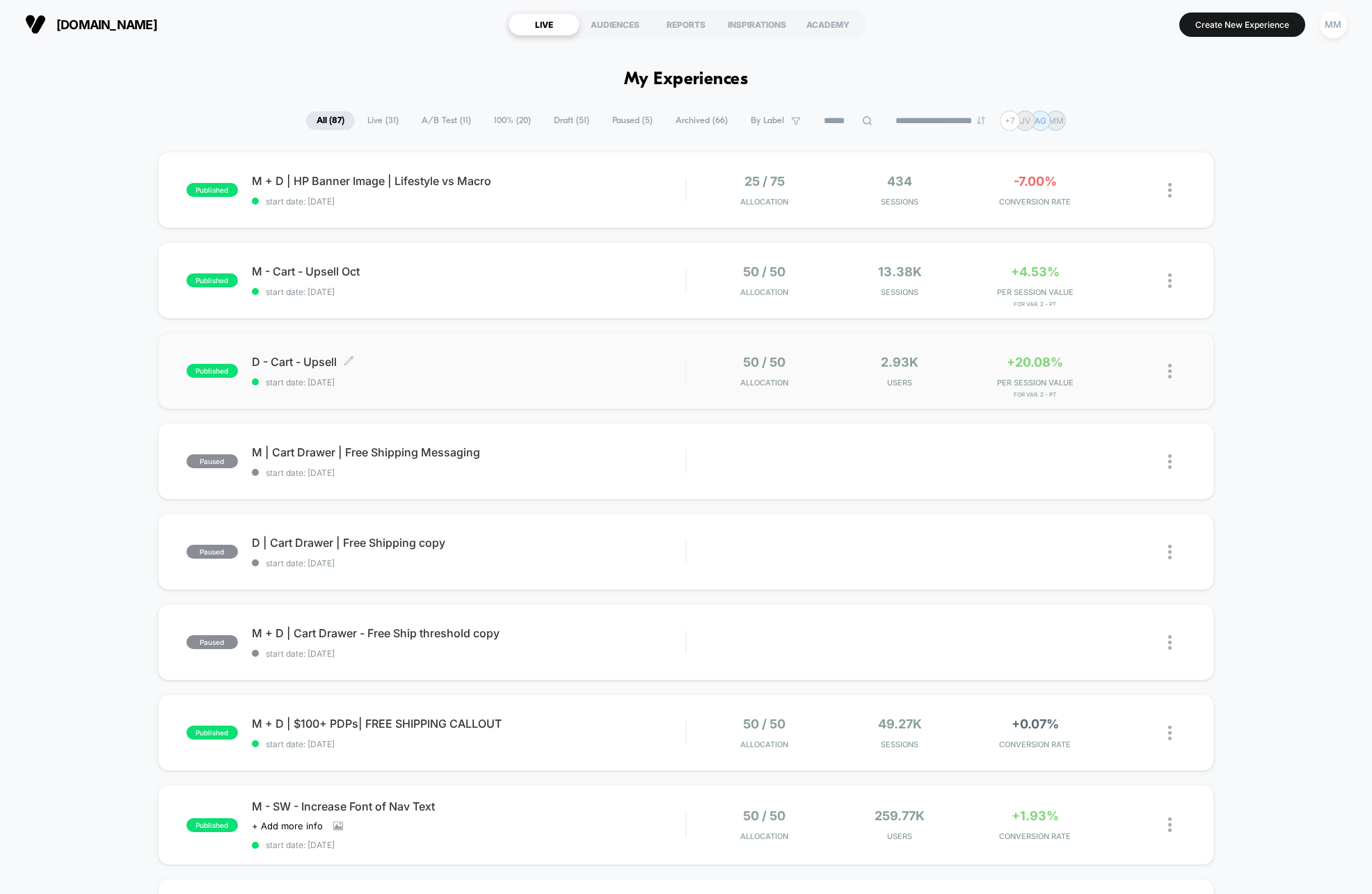
click at [639, 382] on span "start date: [DATE]" at bounding box center [468, 382] width 434 height 10
drag, startPoint x: 71, startPoint y: 163, endPoint x: 72, endPoint y: 171, distance: 8.1
click at [71, 166] on div "published M + D | HP Banner Image | Lifestyle vs Macro start date: [DATE] 25 / …" at bounding box center [686, 723] width 1372 height 1144
click at [828, 120] on input at bounding box center [848, 121] width 70 height 16
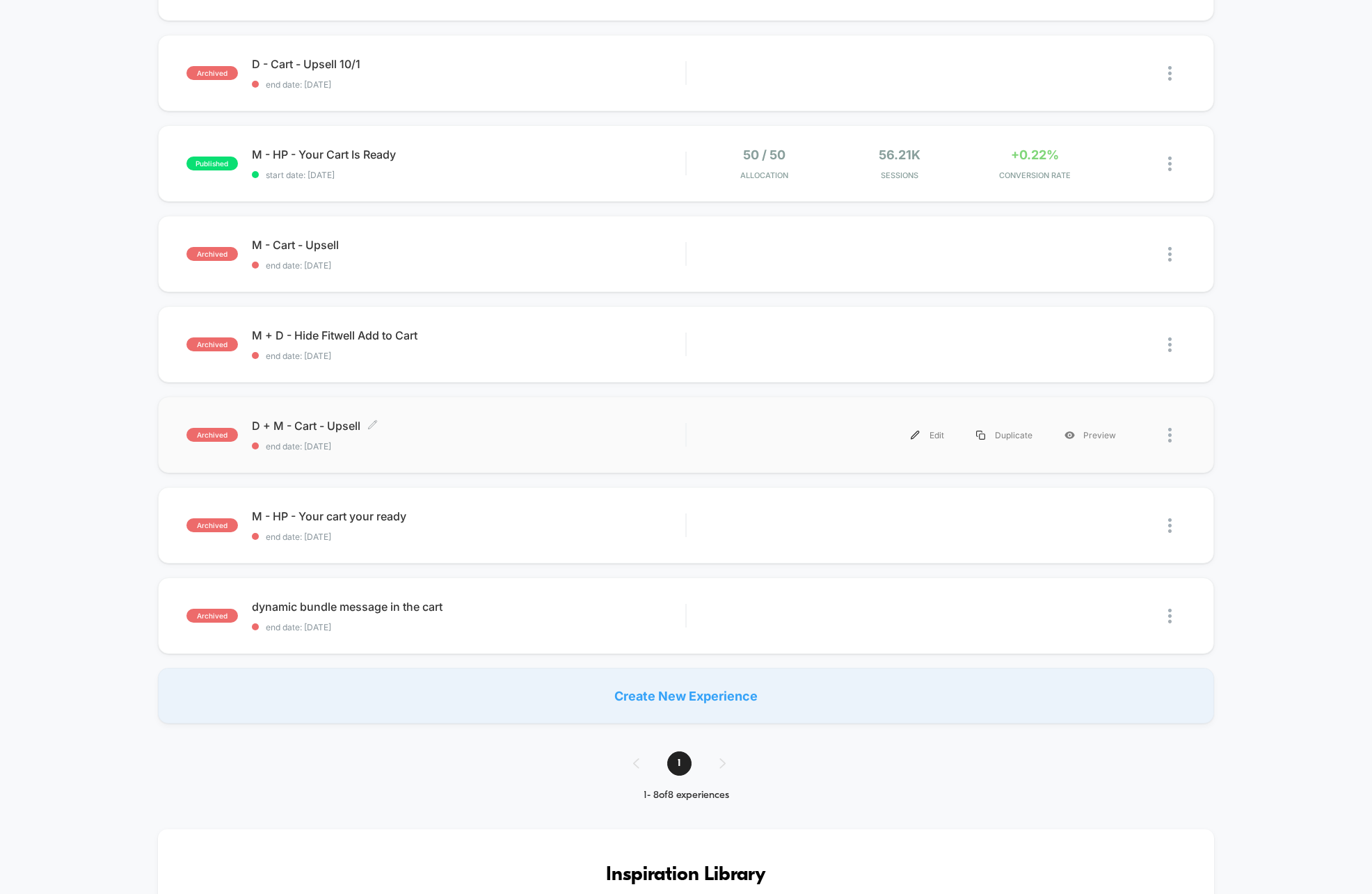
scroll to position [556, 0]
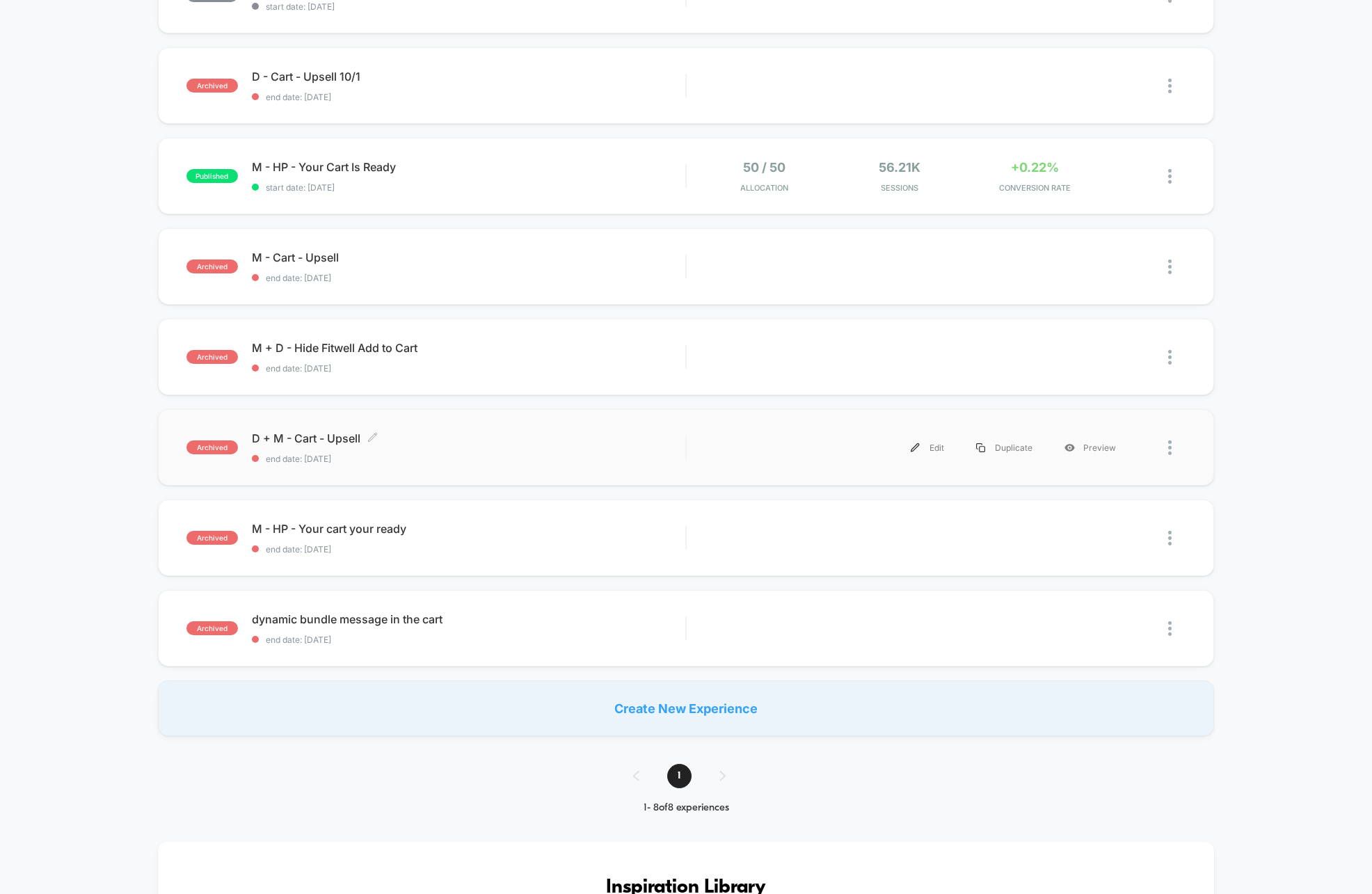
type input "****"
click at [521, 446] on div "D + M - Cart - Upsell Click to edit experience details Click to edit experience…" at bounding box center [468, 448] width 434 height 33
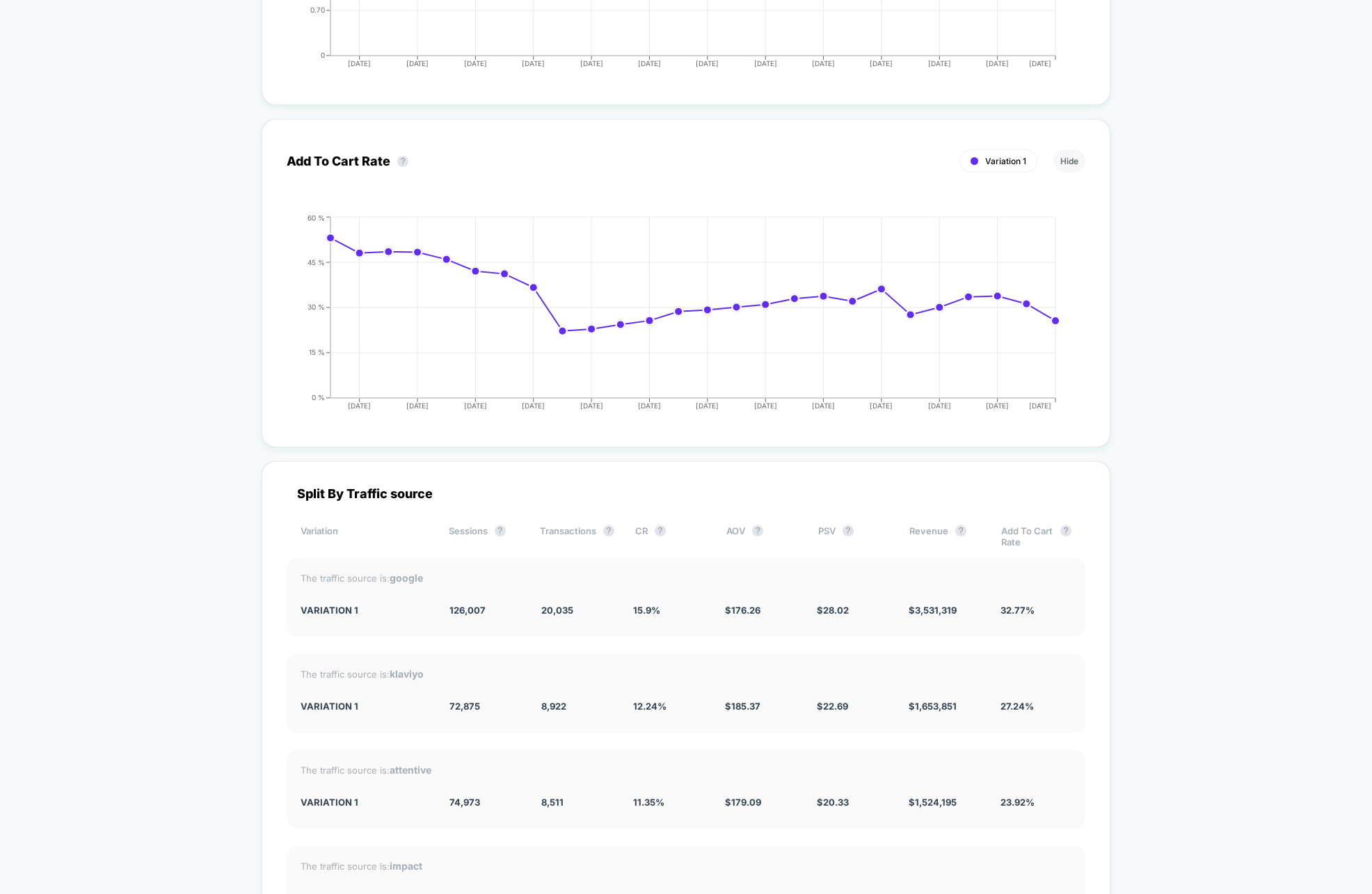
scroll to position [1658, 0]
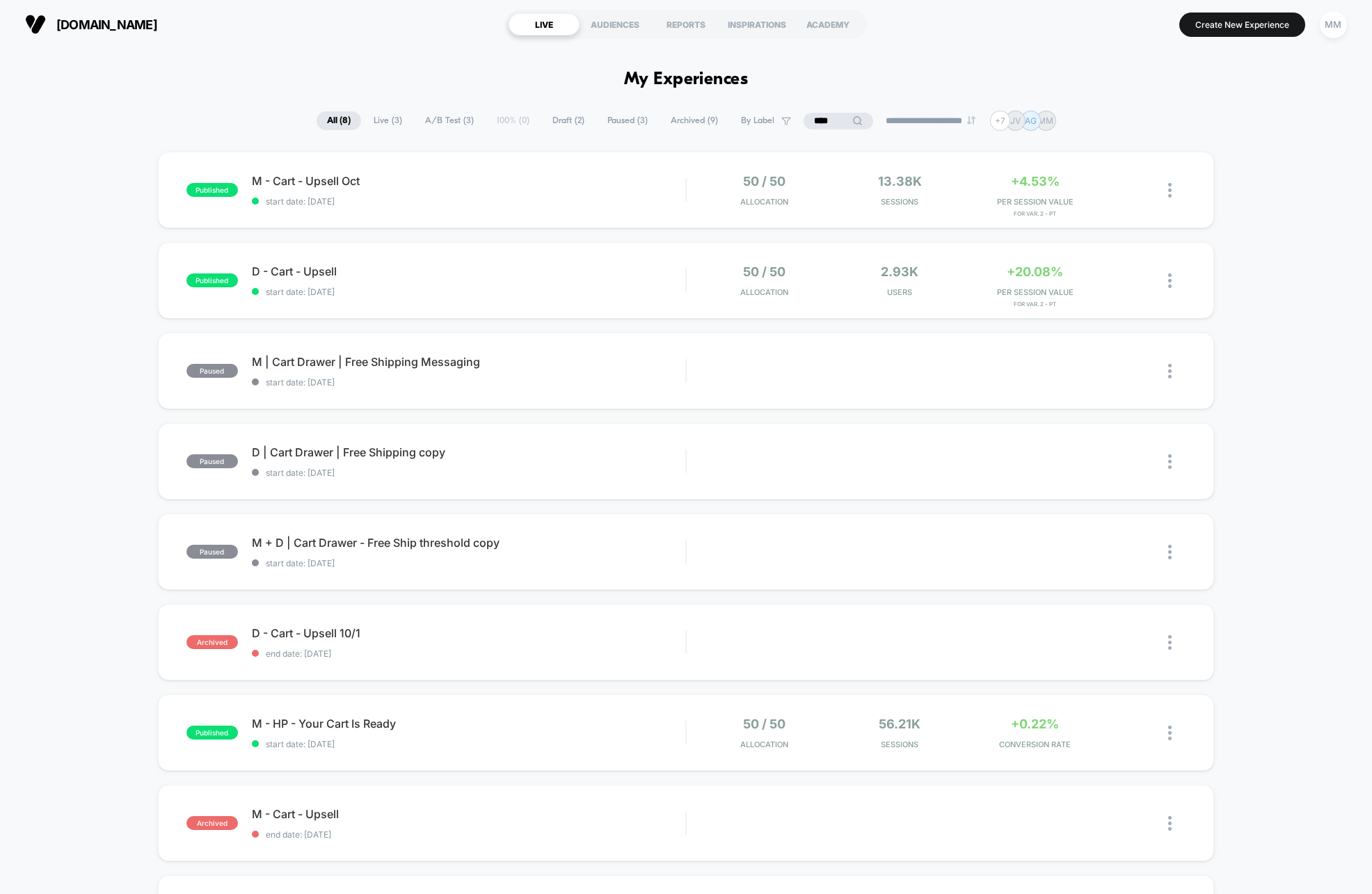
click at [589, 258] on div "published D - Cart - Upsell start date: [DATE] 50 / 50 Allocation 2.93k Users +…" at bounding box center [686, 280] width 1056 height 76
